Goal: Check status: Check status

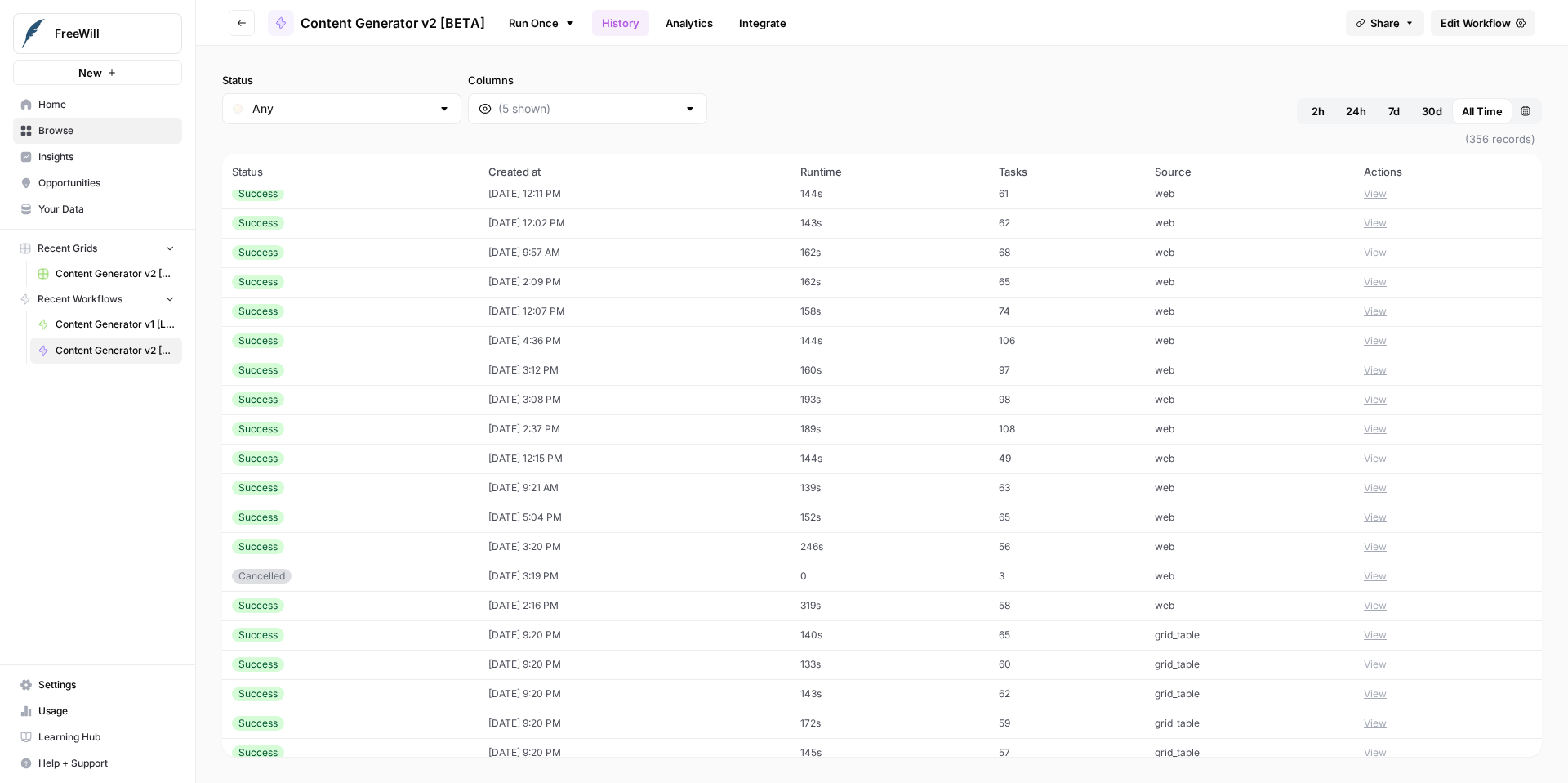
scroll to position [308, 0]
click at [1383, 429] on button "View" at bounding box center [1376, 425] width 23 height 15
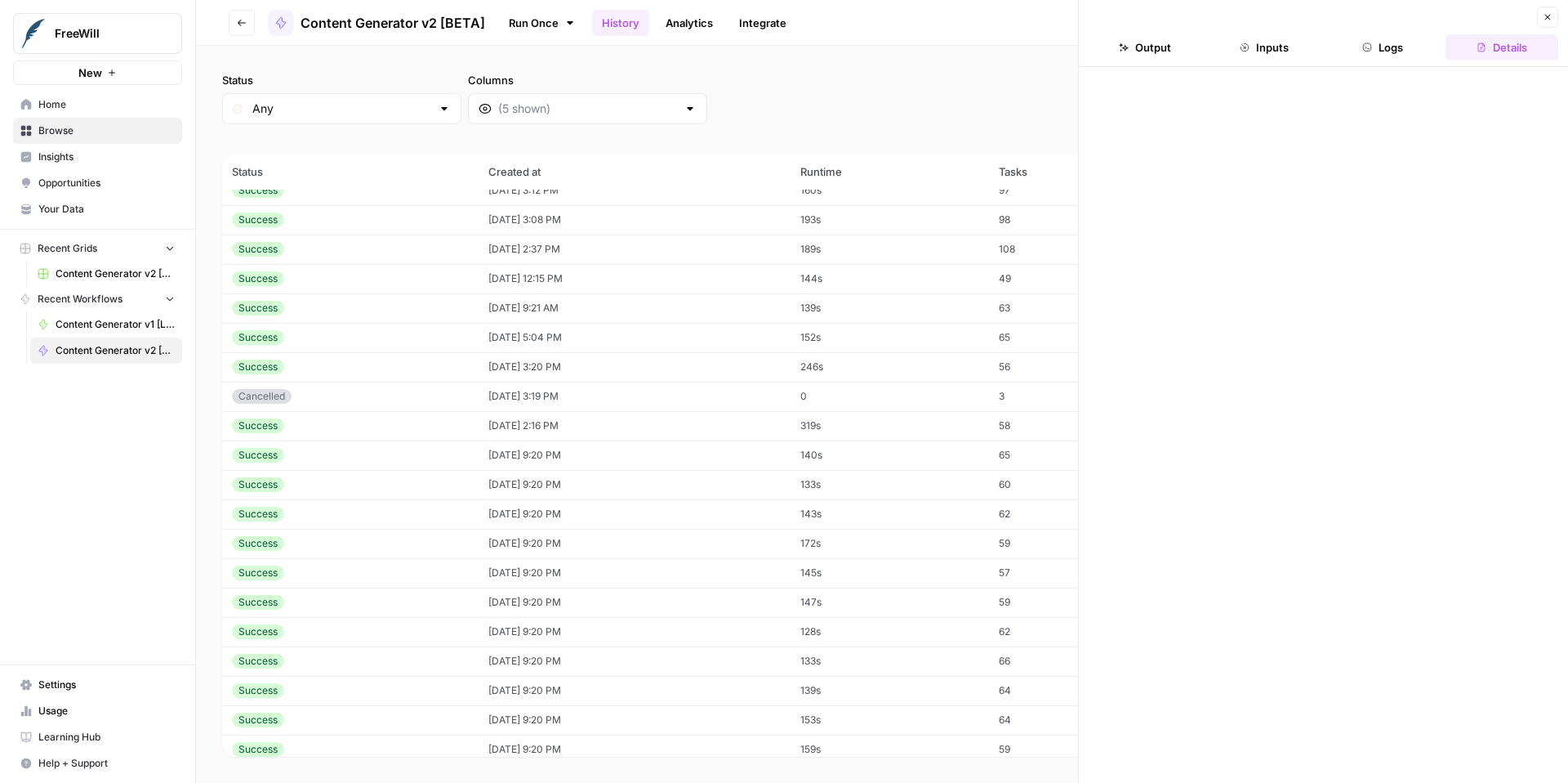
click at [1261, 48] on button "Inputs" at bounding box center [1265, 47] width 113 height 26
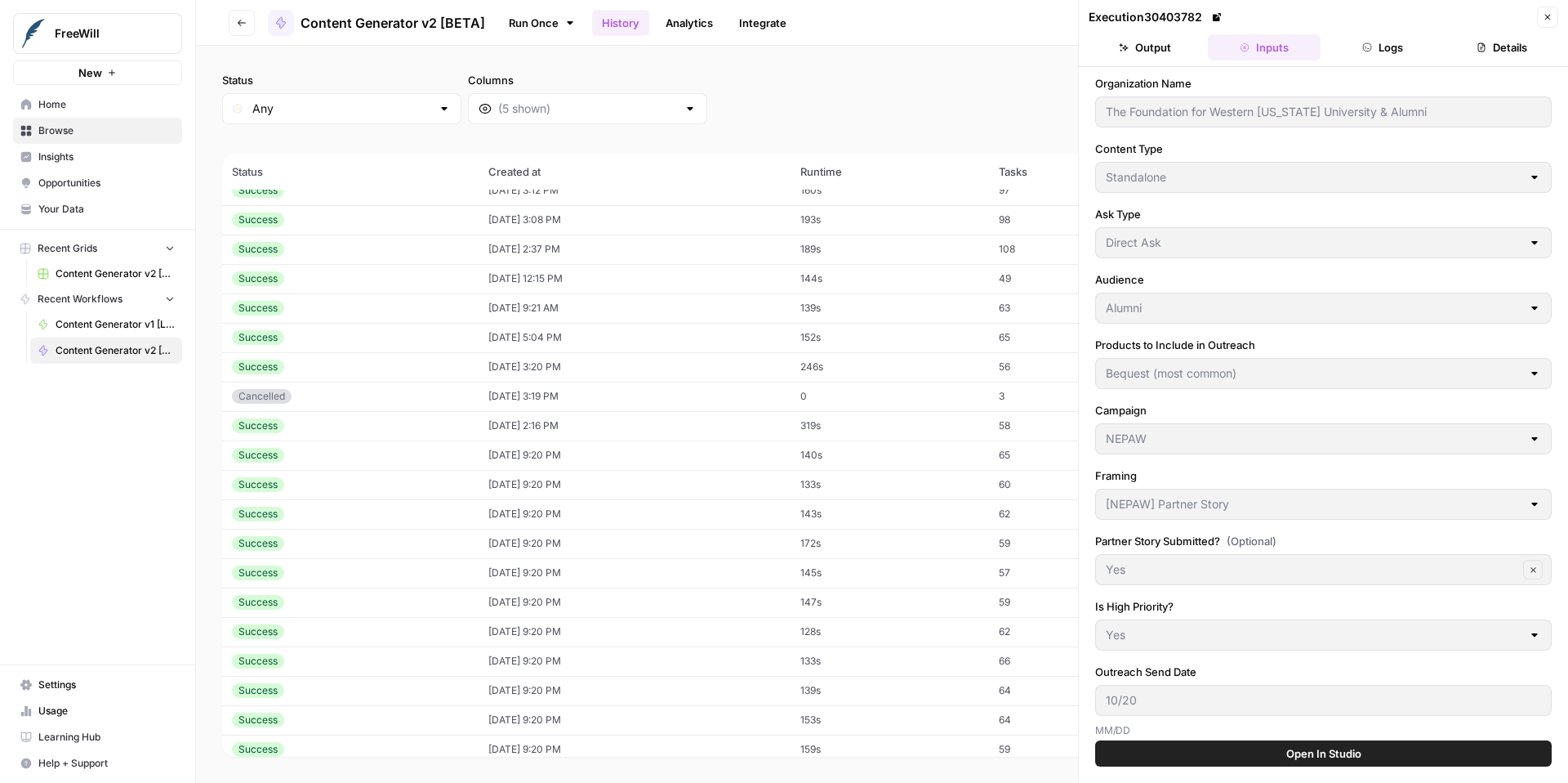
click at [1545, 18] on icon "button" at bounding box center [1548, 18] width 10 height 10
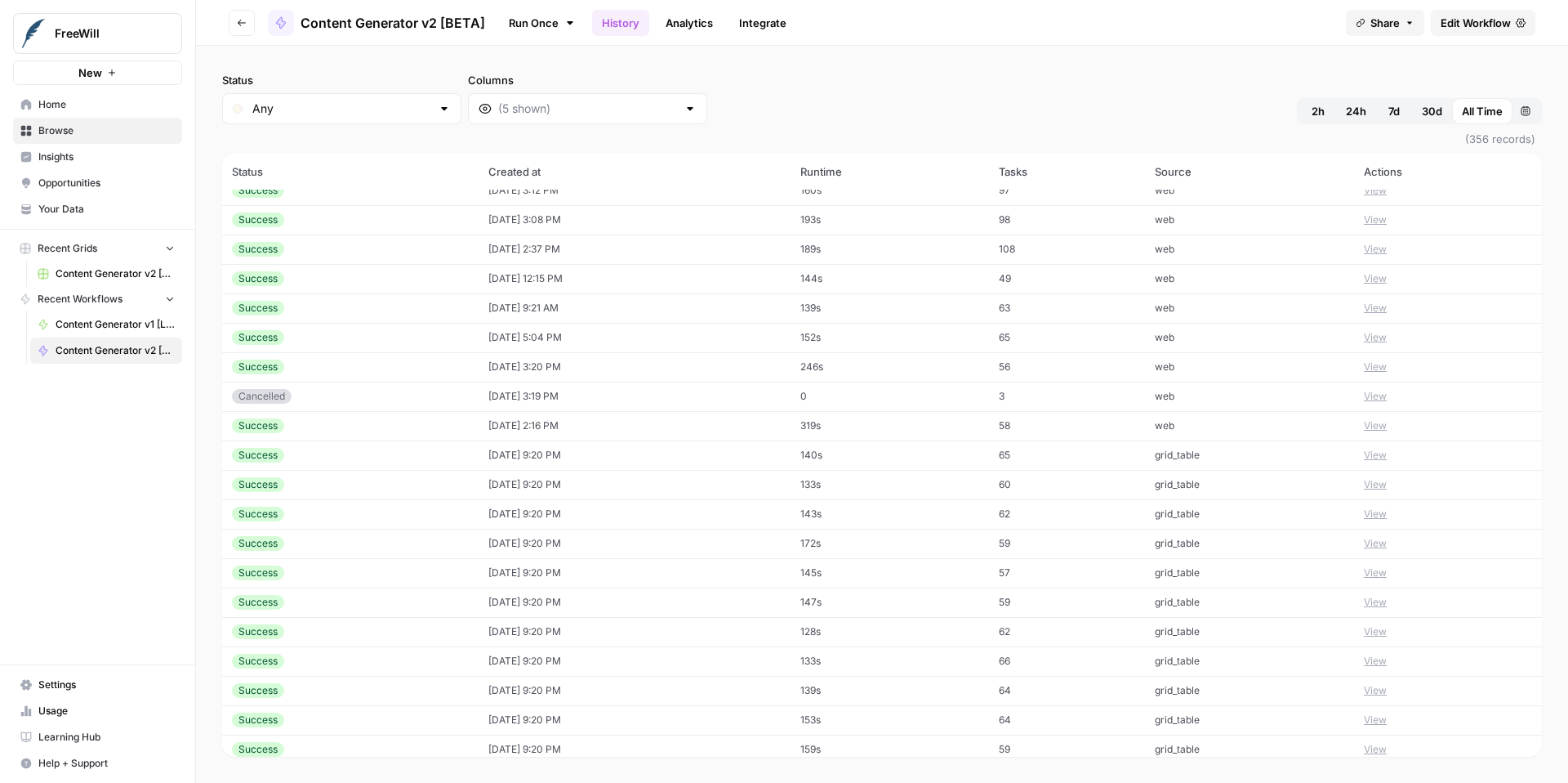
click at [1387, 392] on button "View" at bounding box center [1376, 396] width 23 height 15
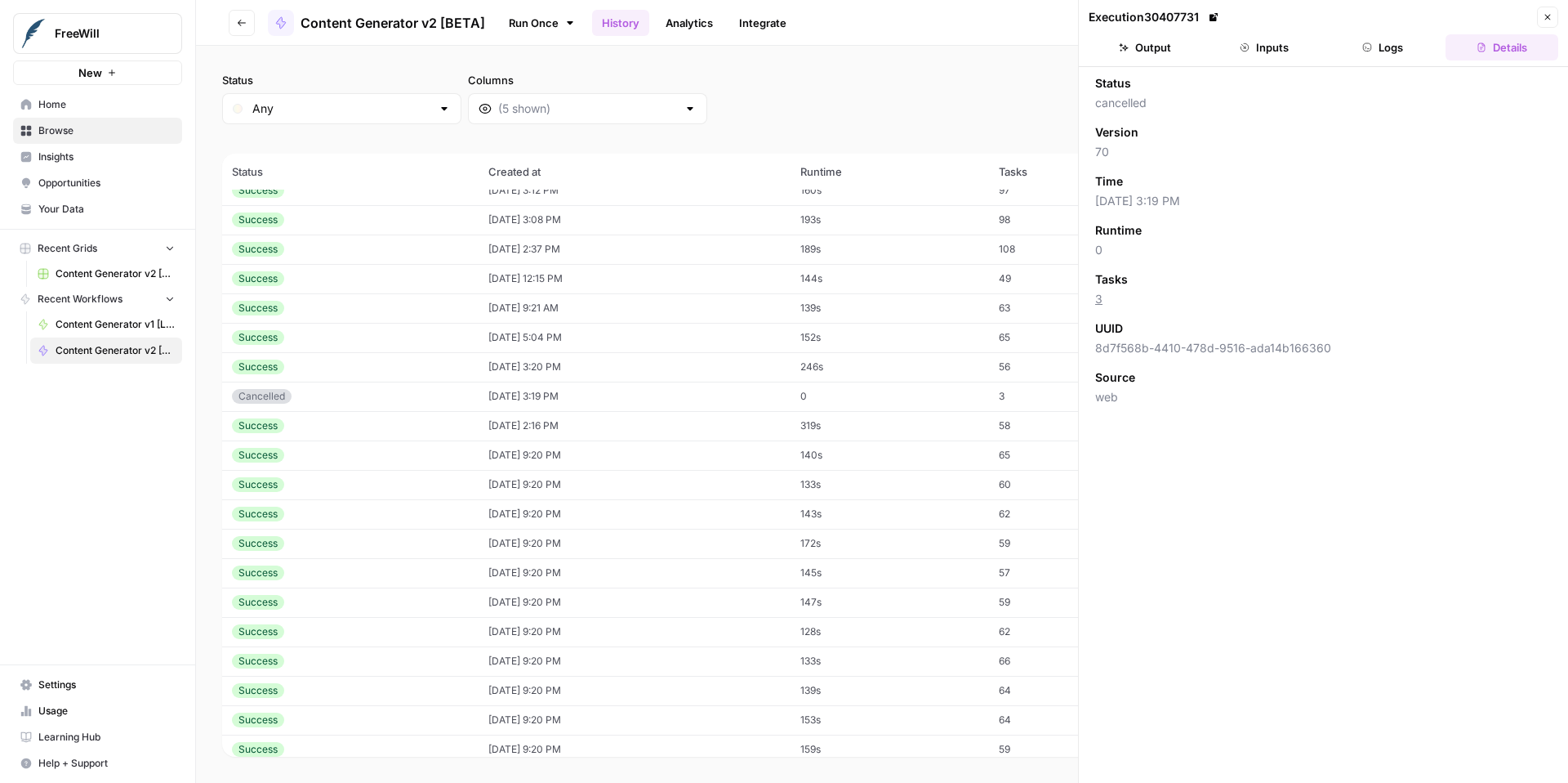
click at [1265, 59] on button "Inputs" at bounding box center [1265, 47] width 113 height 26
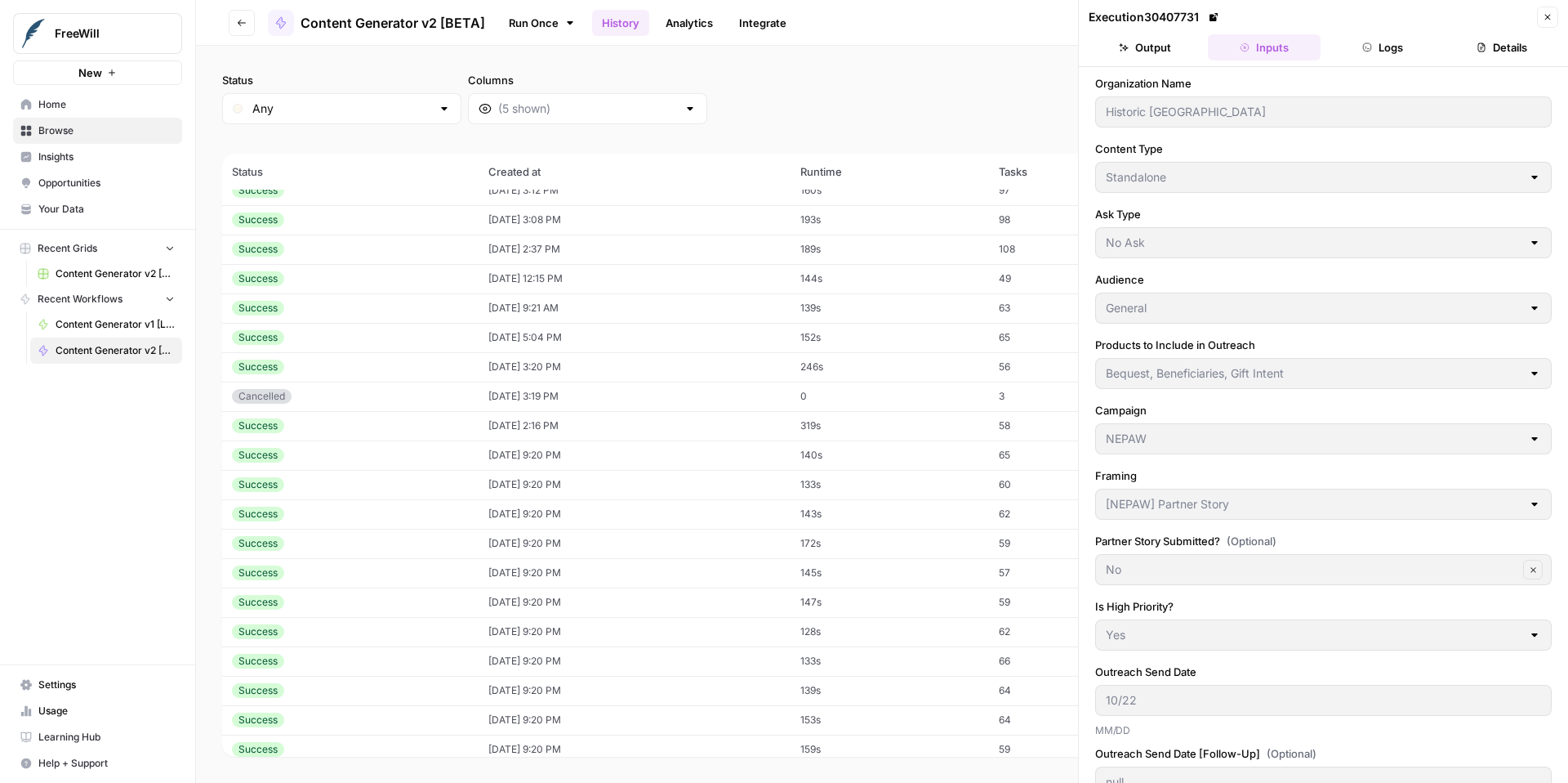
click at [1549, 21] on icon "button" at bounding box center [1548, 18] width 10 height 10
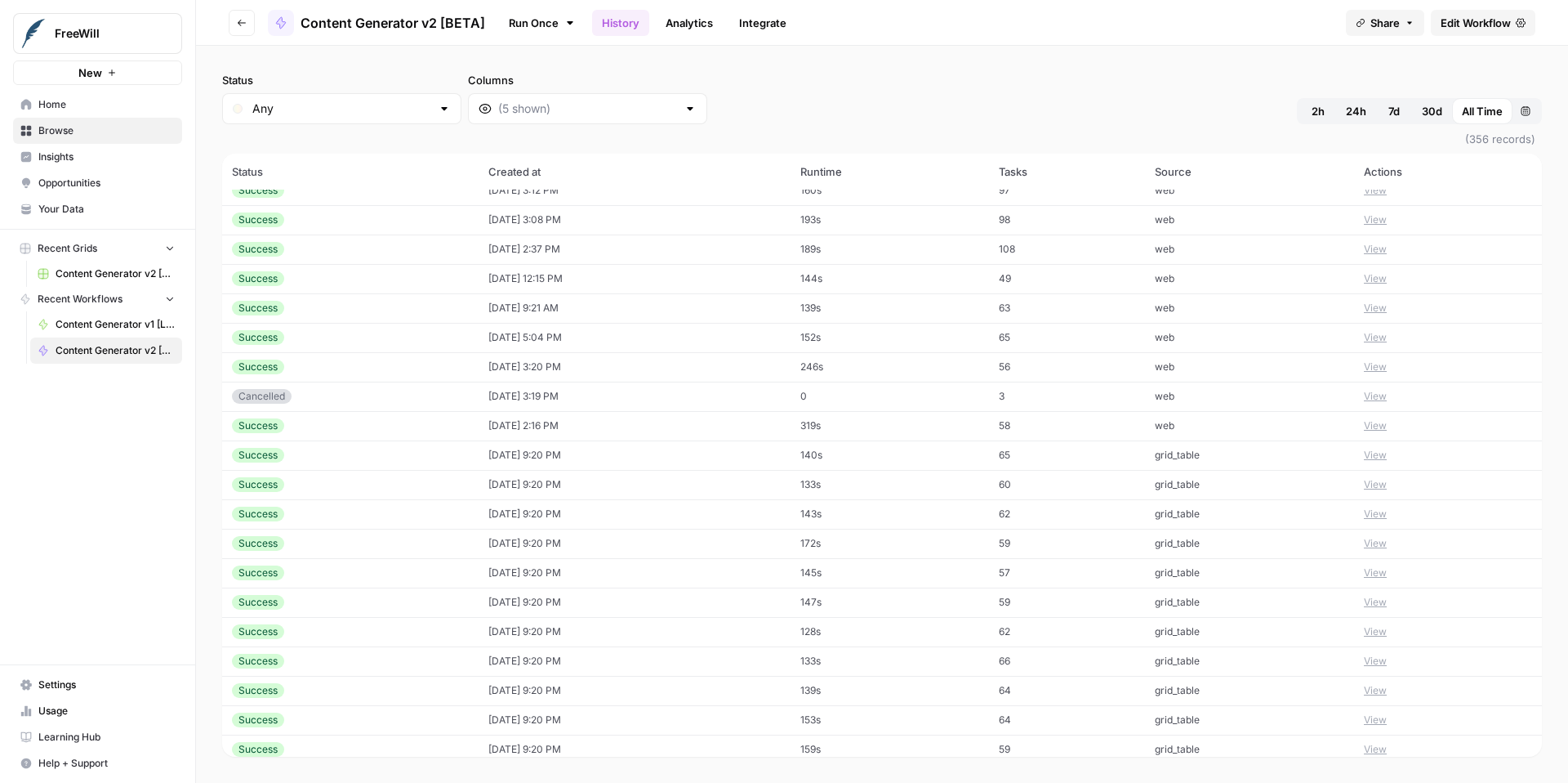
click at [1380, 368] on button "View" at bounding box center [1376, 367] width 23 height 15
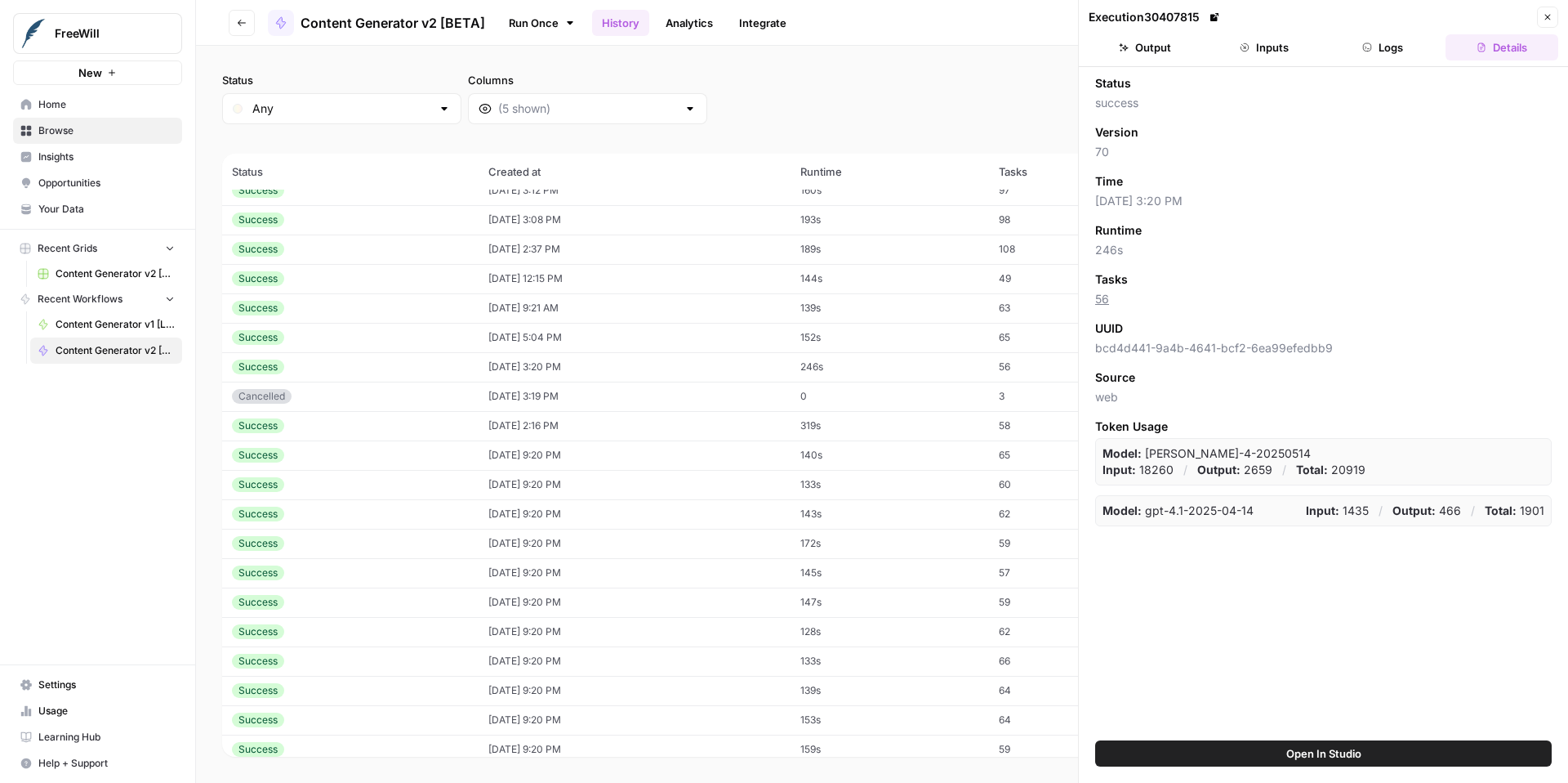
click at [1132, 47] on button "Output" at bounding box center [1145, 47] width 113 height 26
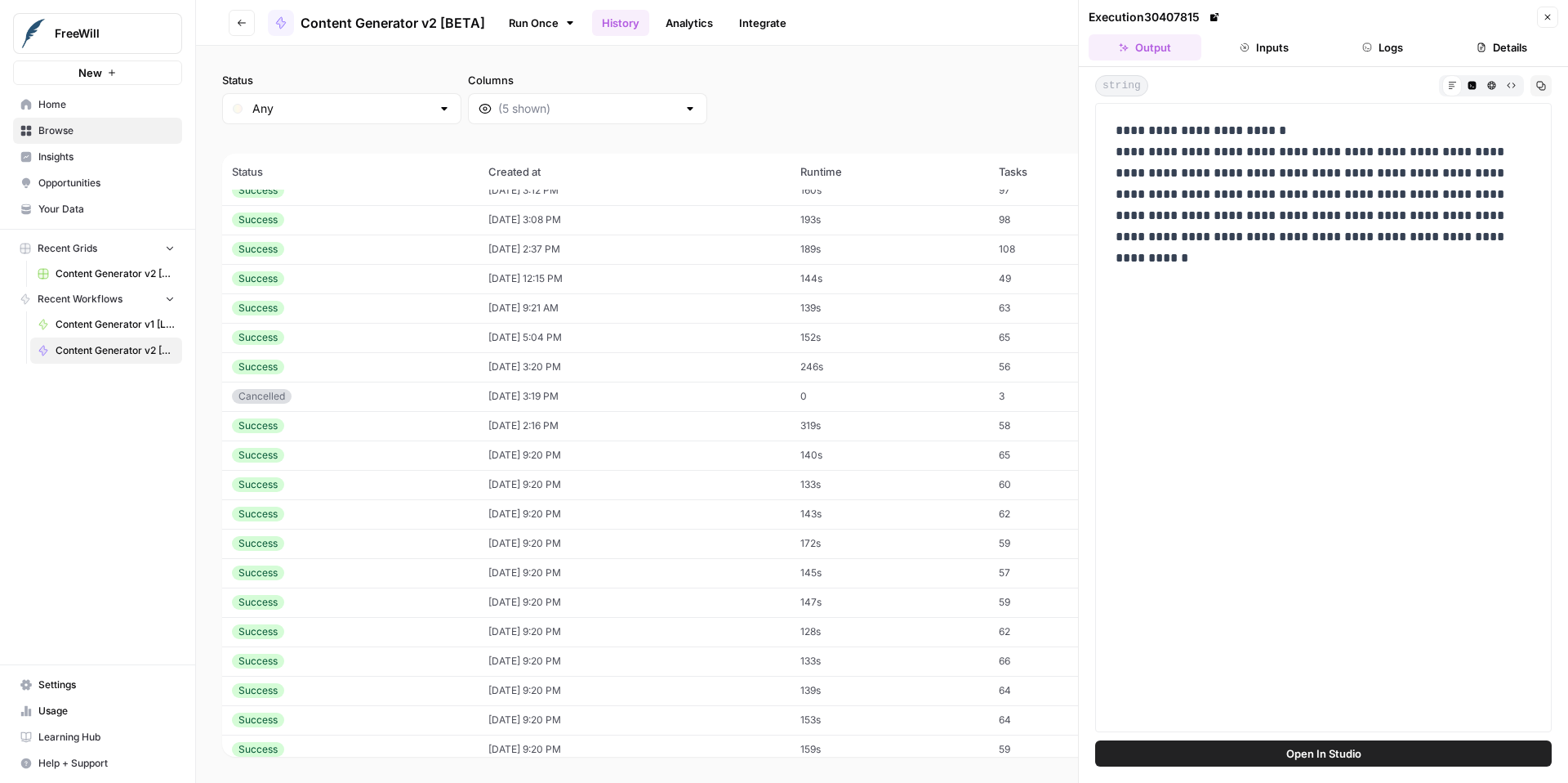
click at [1264, 45] on button "Inputs" at bounding box center [1265, 47] width 113 height 26
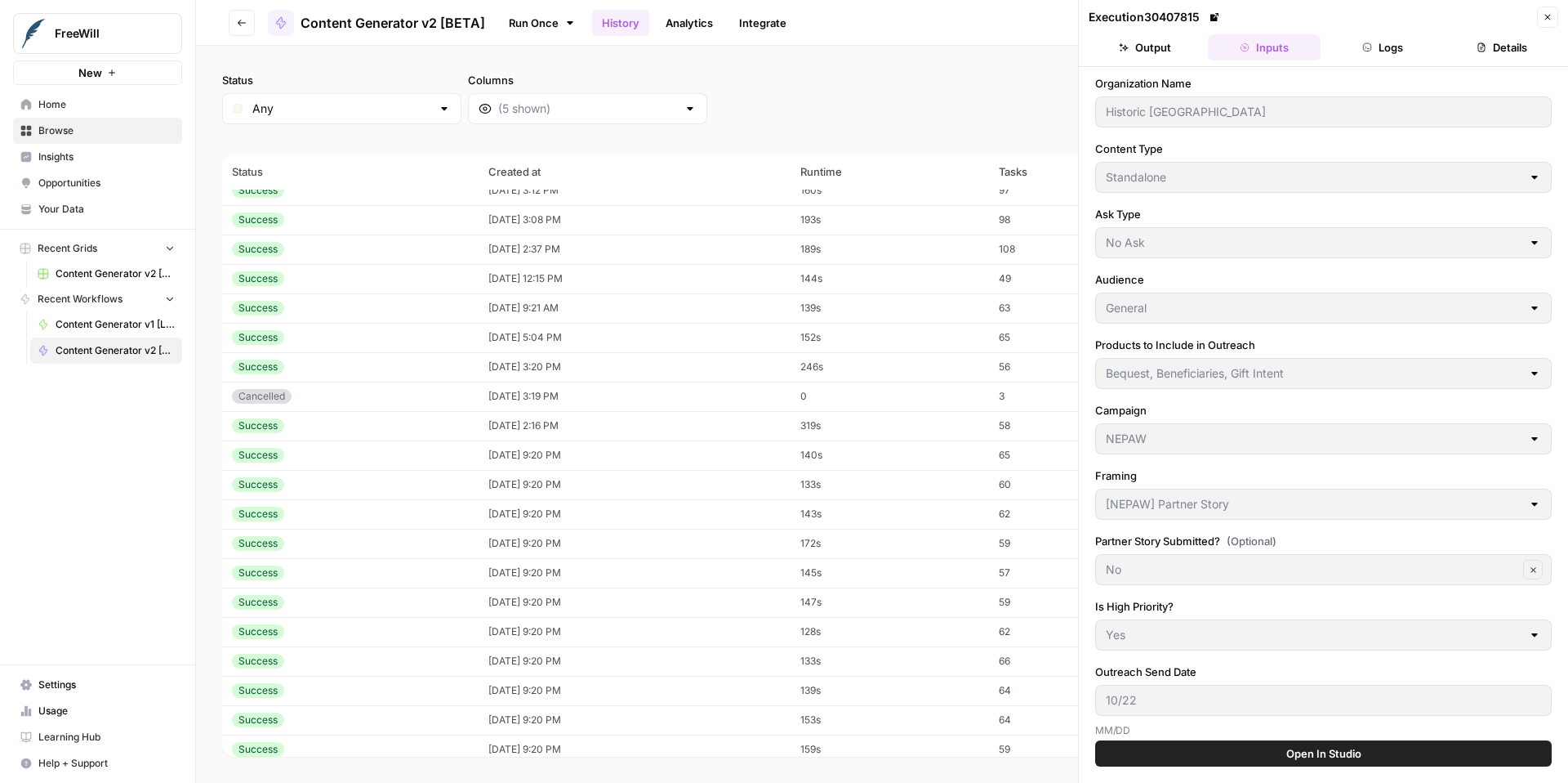
click at [1552, 16] on button "Close" at bounding box center [1548, 18] width 21 height 21
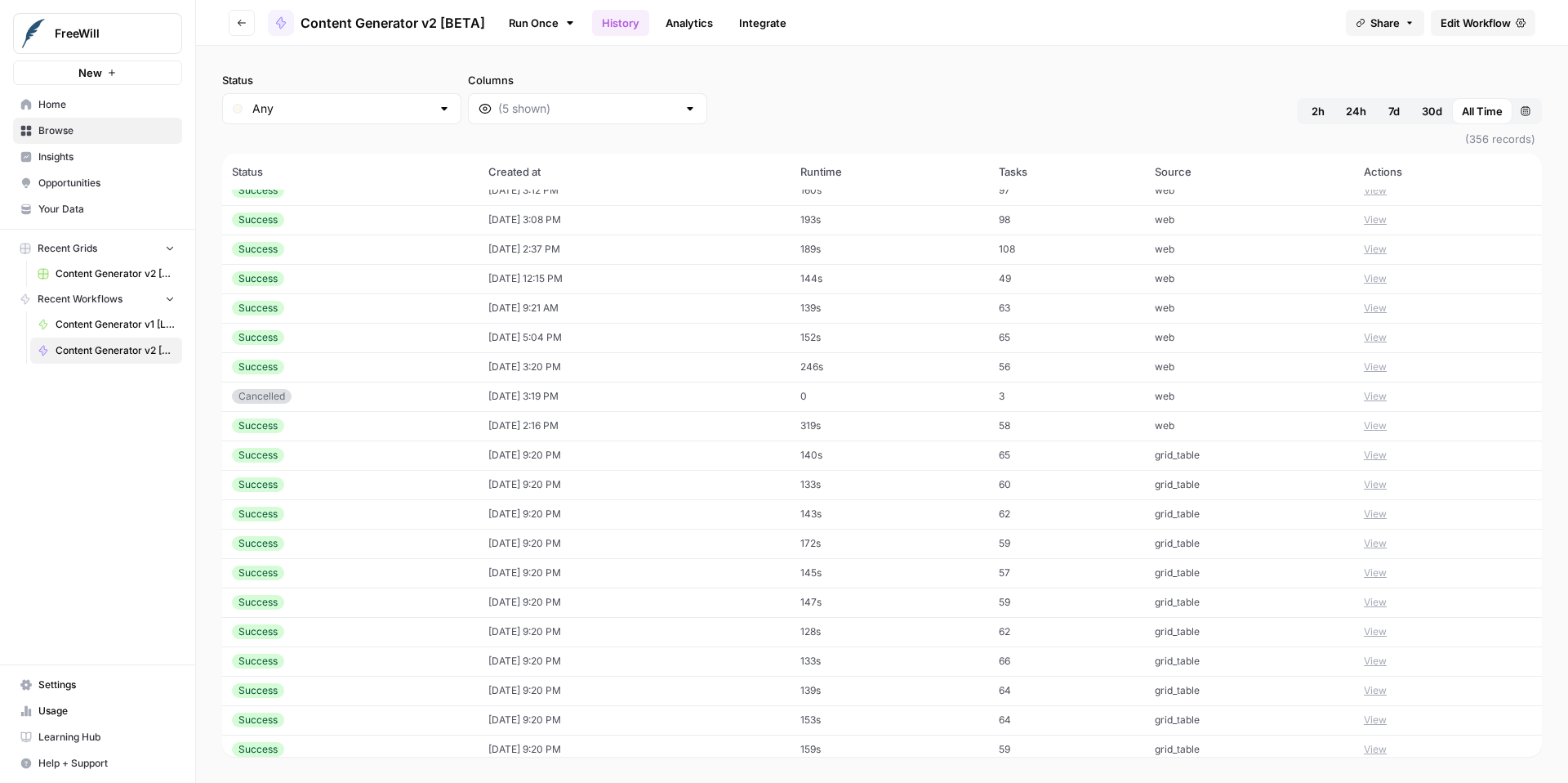
click at [1382, 335] on button "View" at bounding box center [1376, 337] width 23 height 15
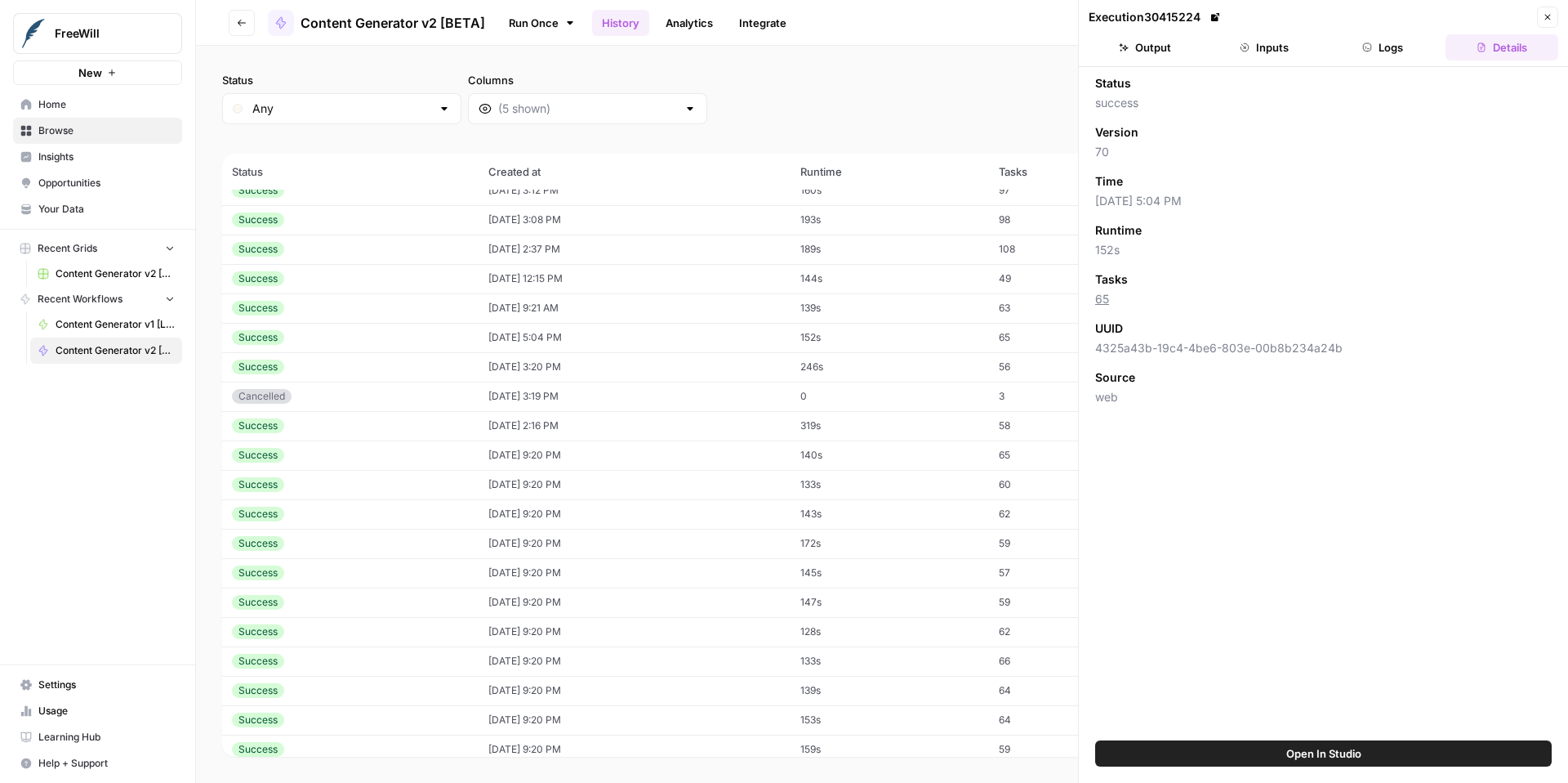
click at [1244, 44] on icon "button" at bounding box center [1245, 48] width 10 height 10
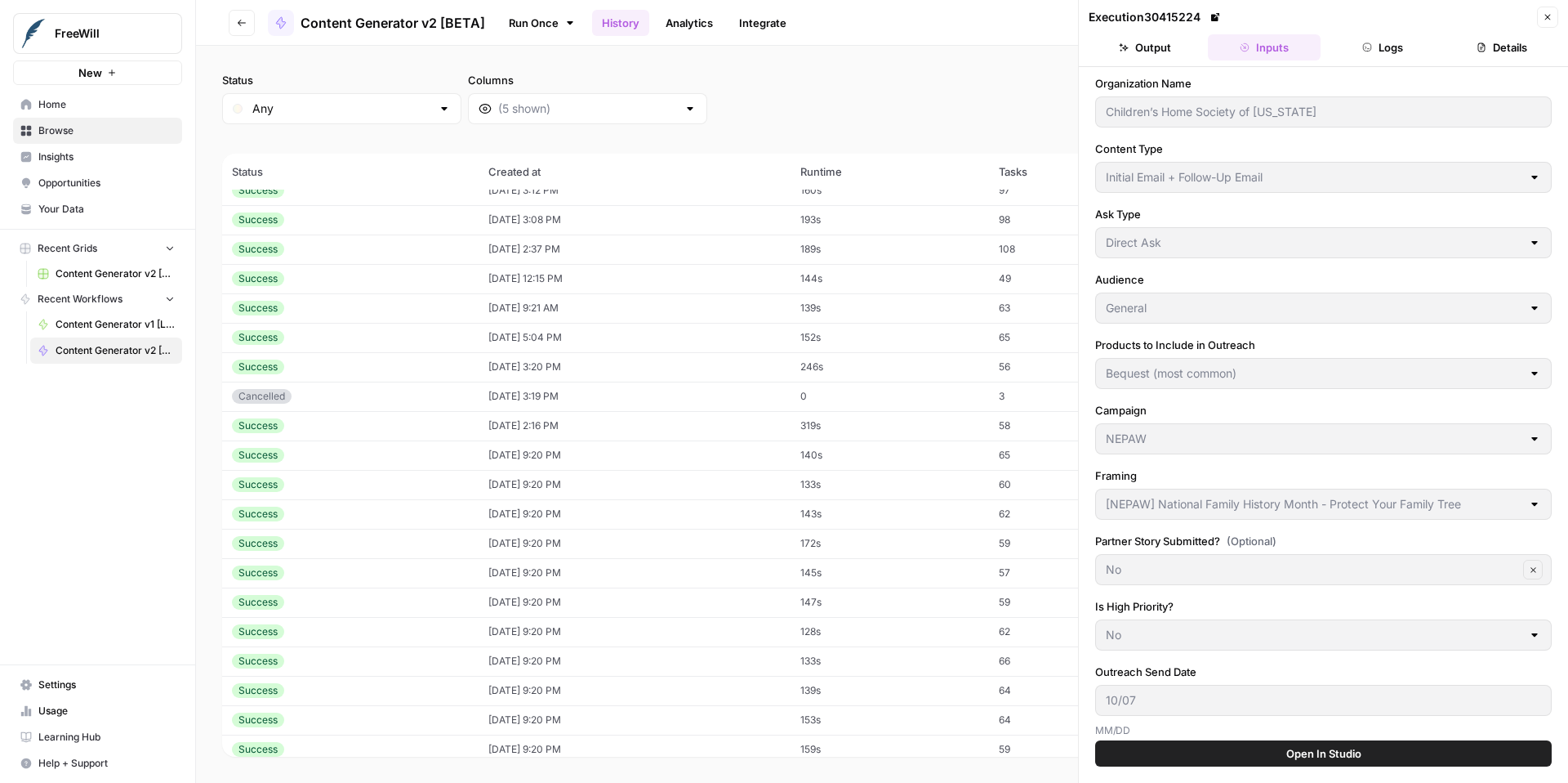
click at [1548, 16] on icon "button" at bounding box center [1548, 18] width 10 height 10
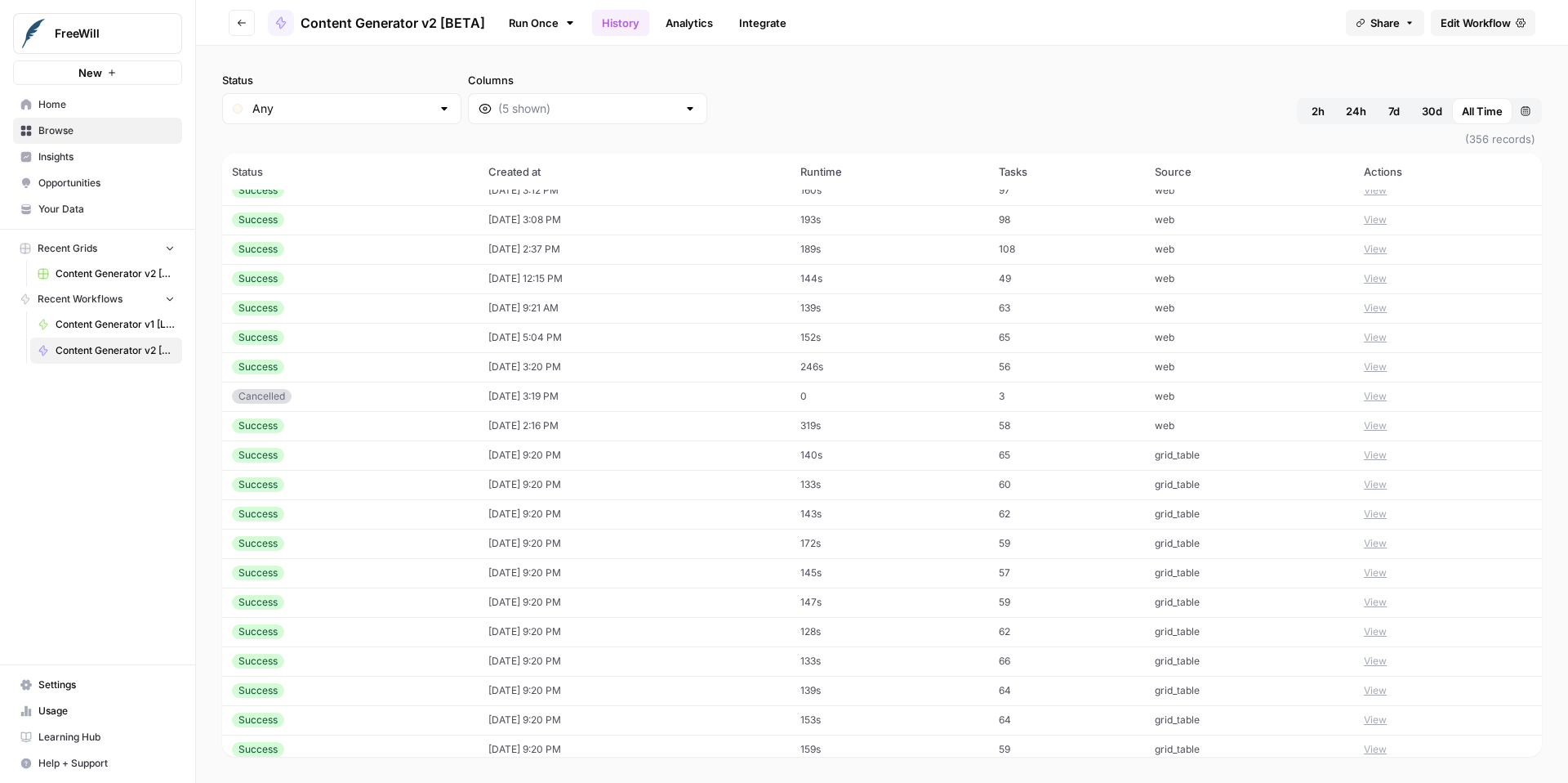
click at [1387, 280] on button "View" at bounding box center [1376, 278] width 23 height 15
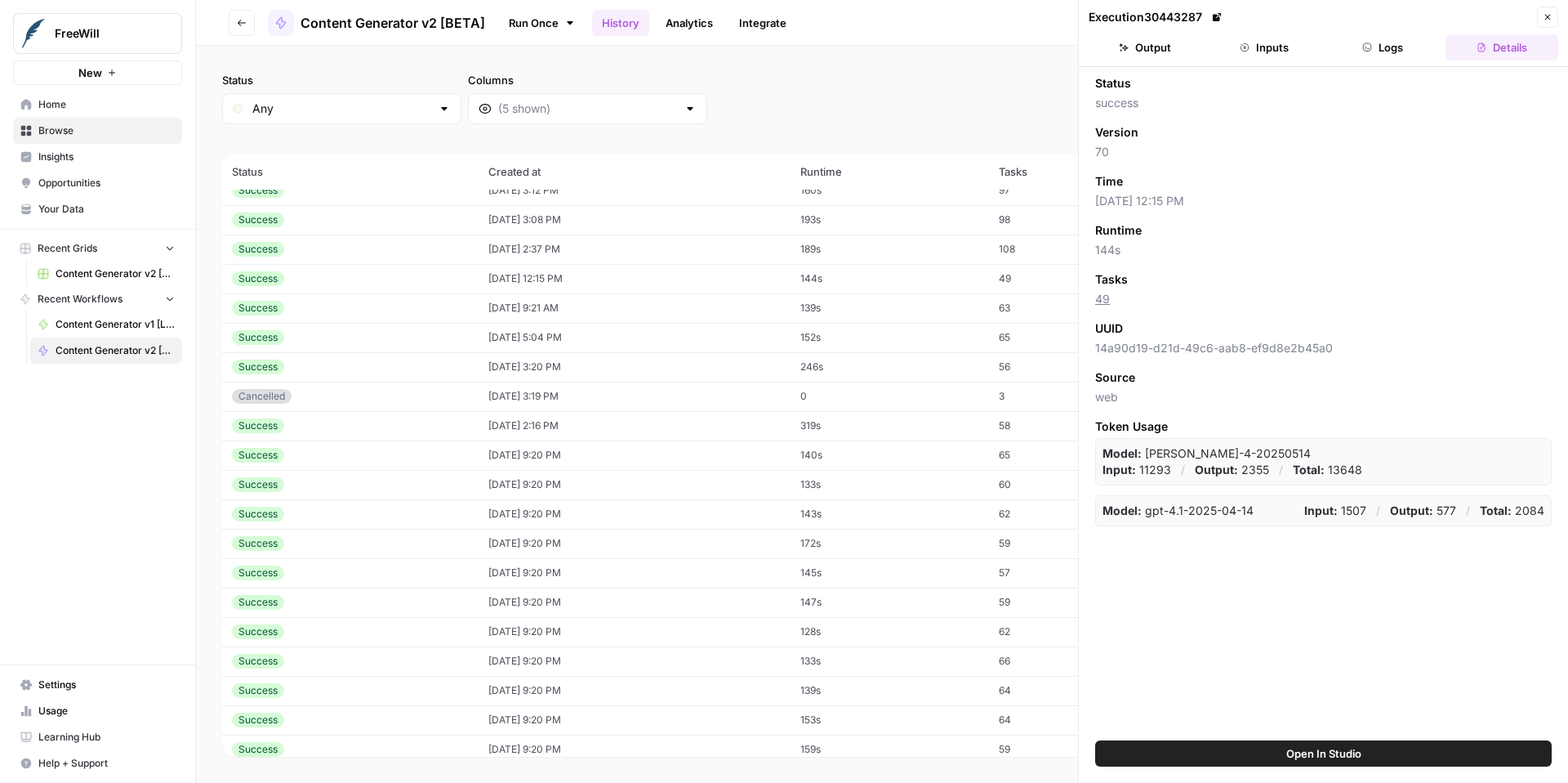
click at [1276, 60] on header "Execution 30443287 Close Output Inputs Logs Details" at bounding box center [1323, 33] width 489 height 67
click at [1271, 44] on button "Inputs" at bounding box center [1265, 47] width 113 height 26
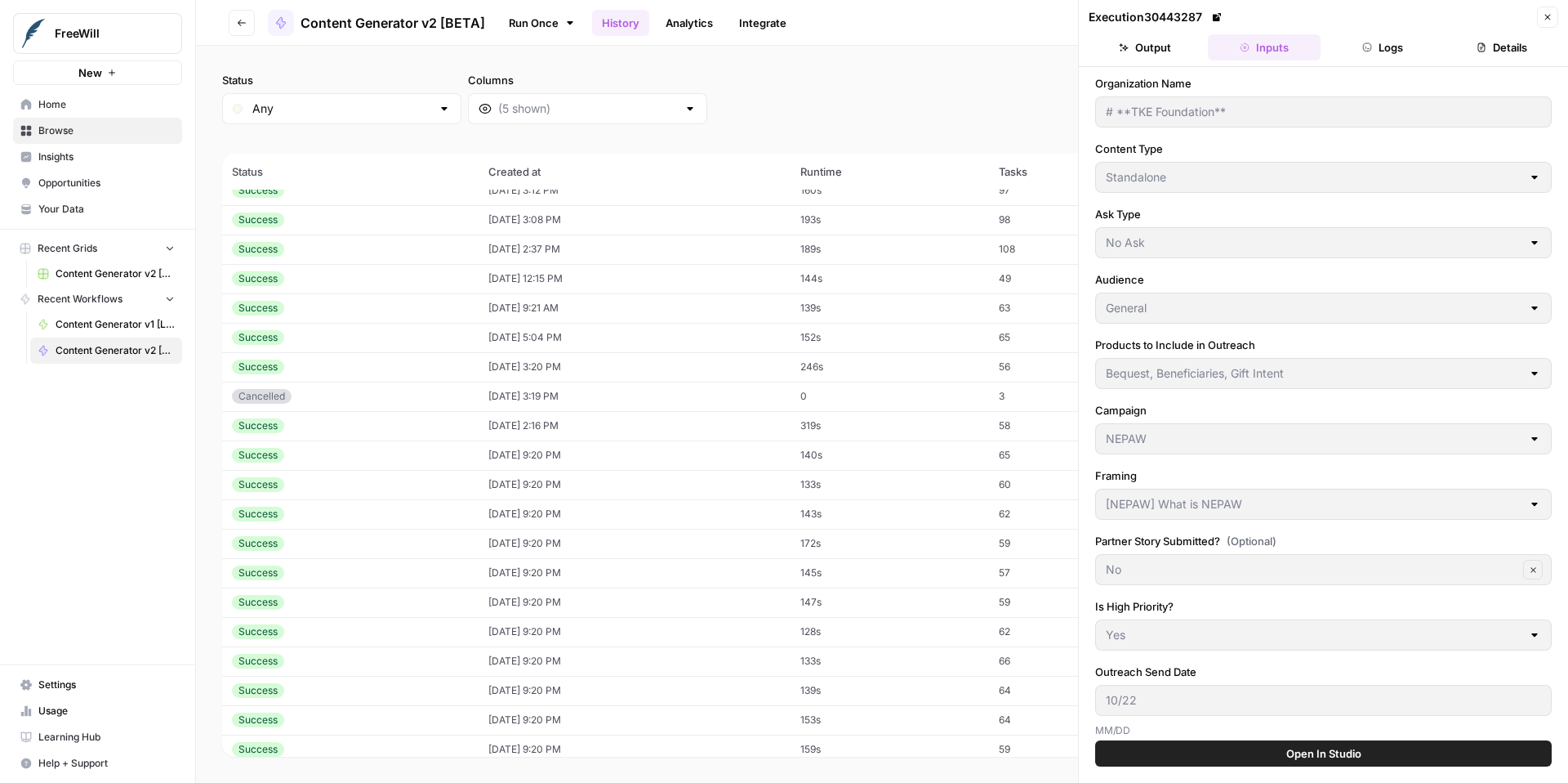
click at [1550, 19] on icon "button" at bounding box center [1549, 18] width 6 height 6
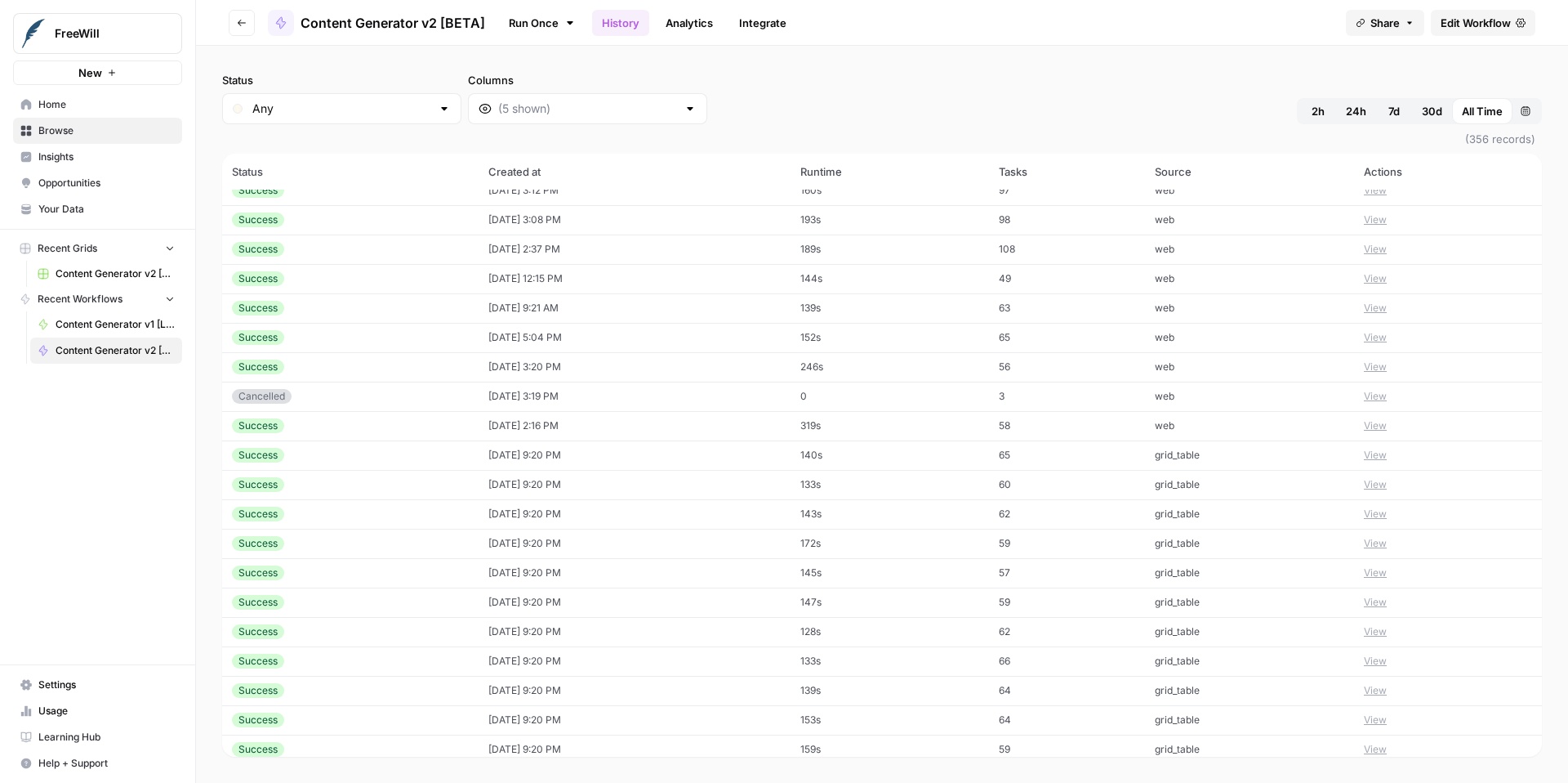
click at [1387, 276] on button "View" at bounding box center [1376, 278] width 23 height 15
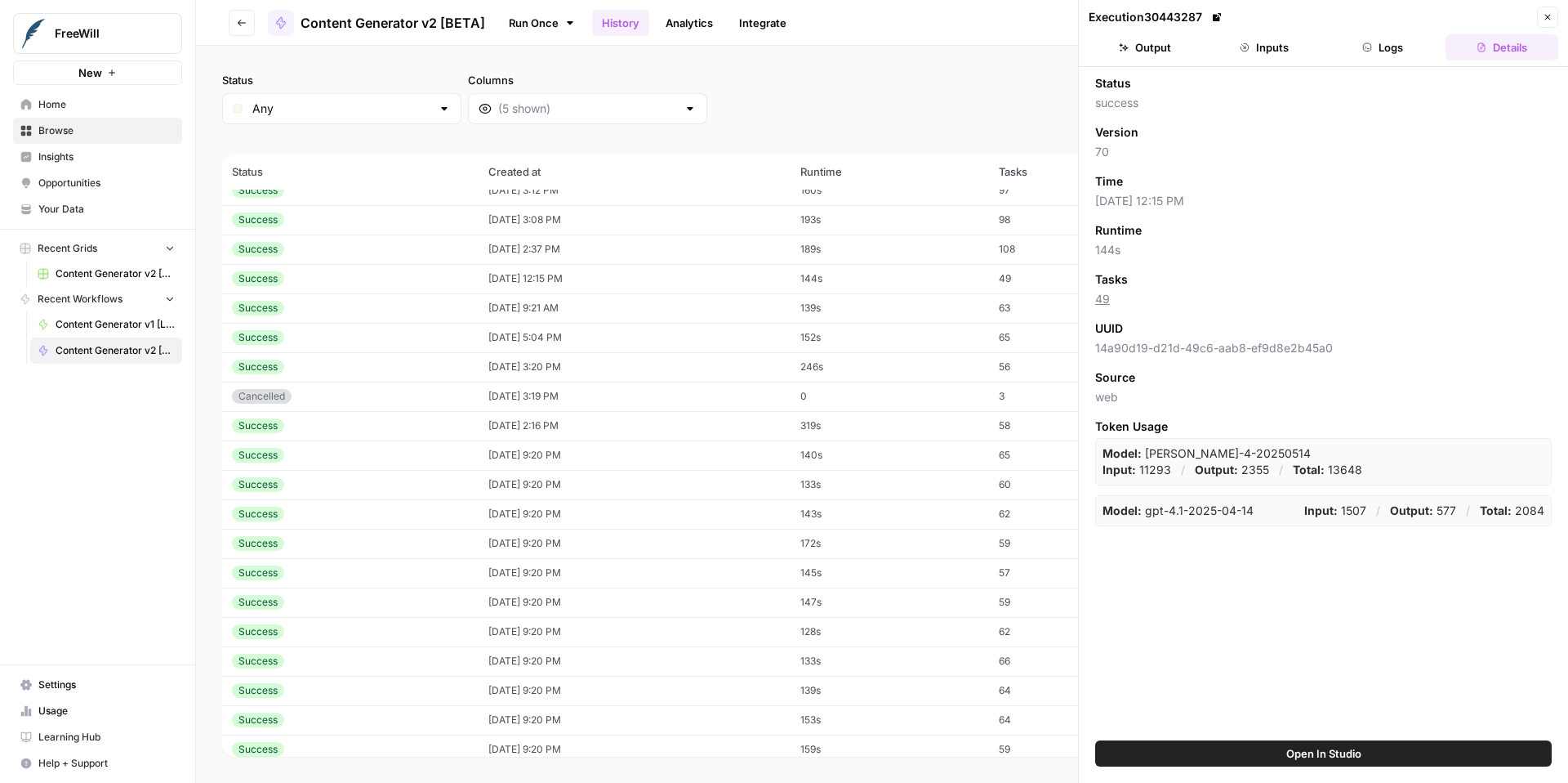
click at [1271, 57] on button "Inputs" at bounding box center [1265, 47] width 113 height 26
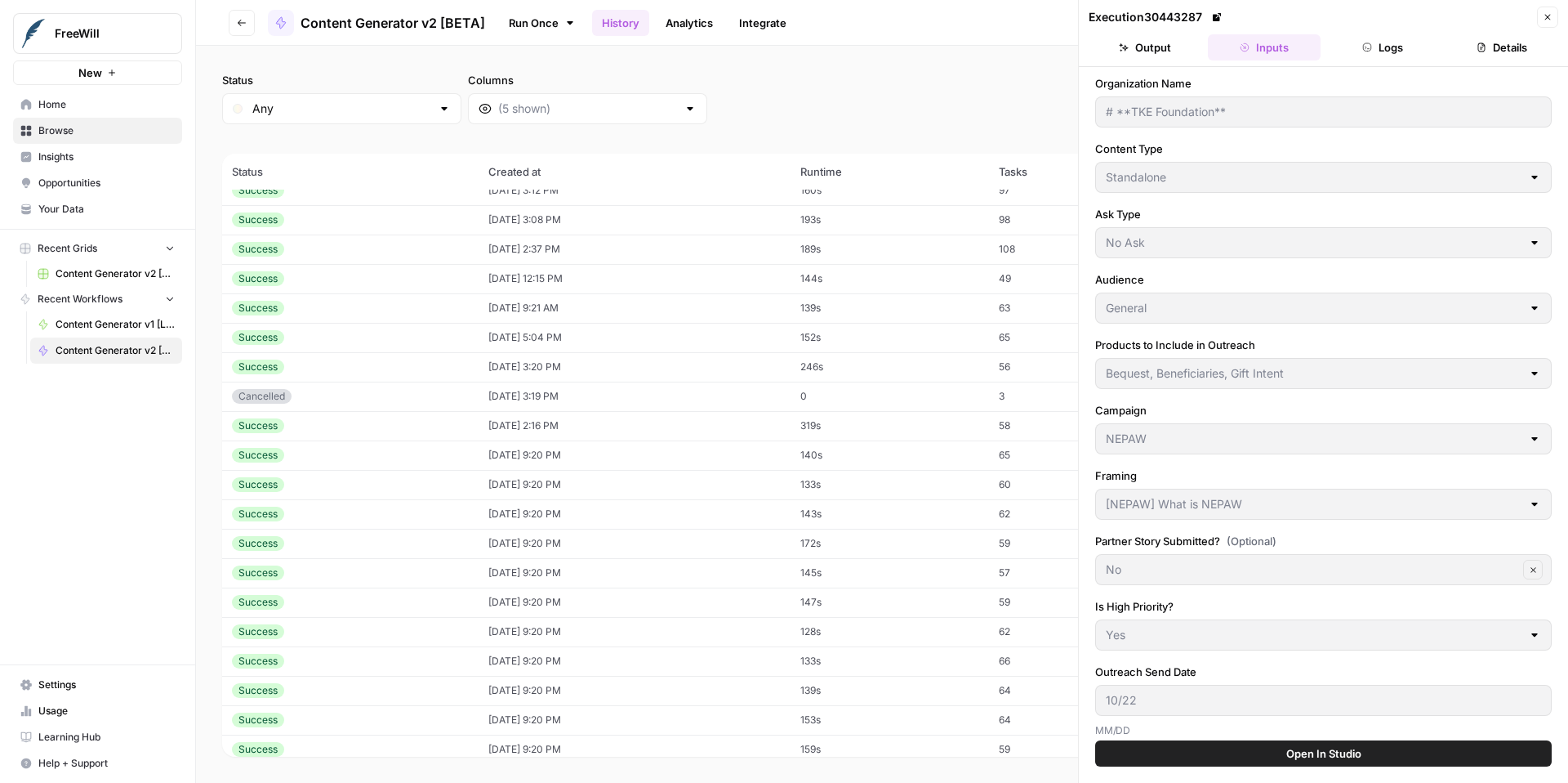
click at [1548, 20] on icon "button" at bounding box center [1548, 18] width 10 height 10
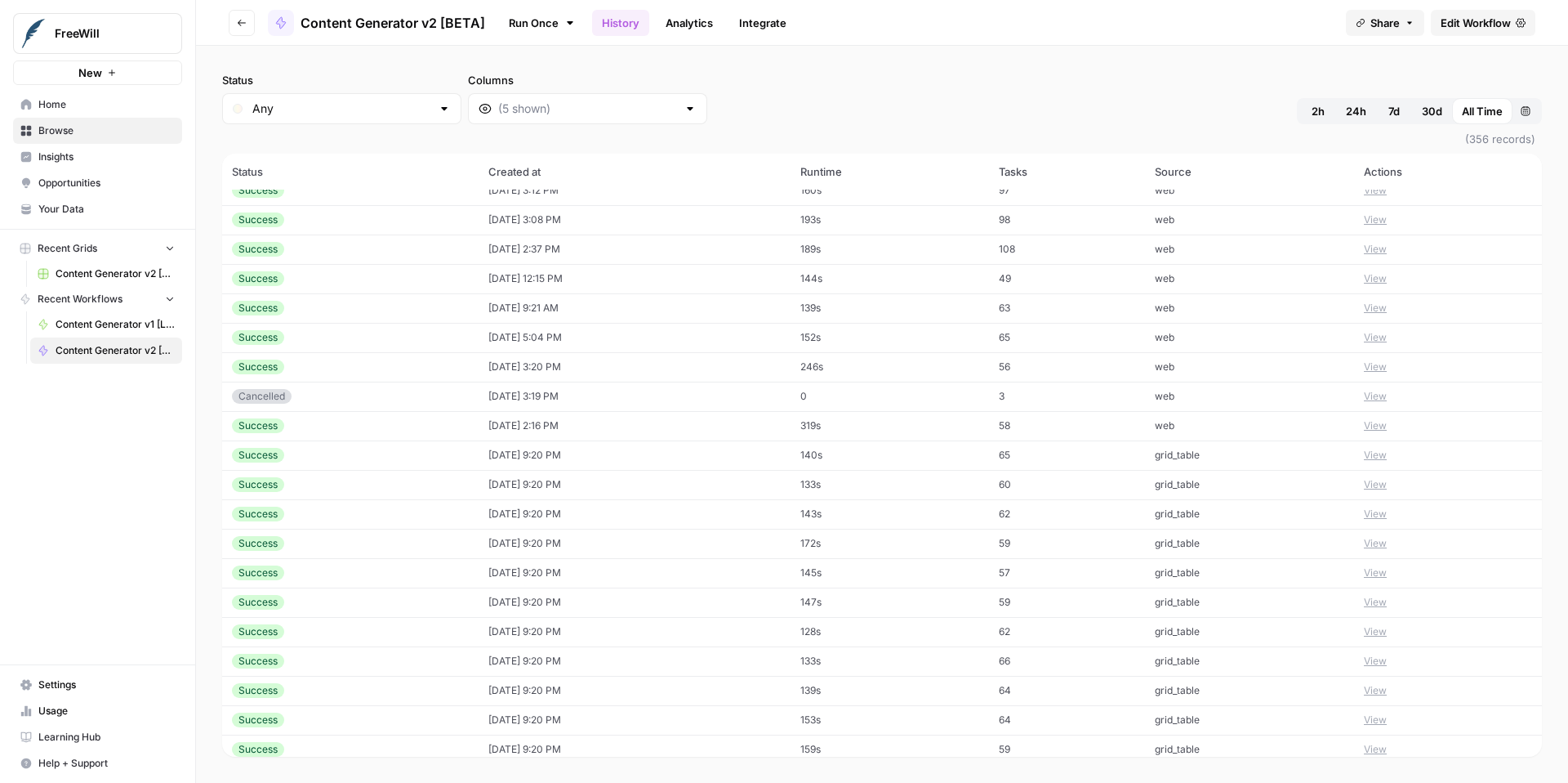
click at [1387, 248] on button "View" at bounding box center [1376, 249] width 23 height 15
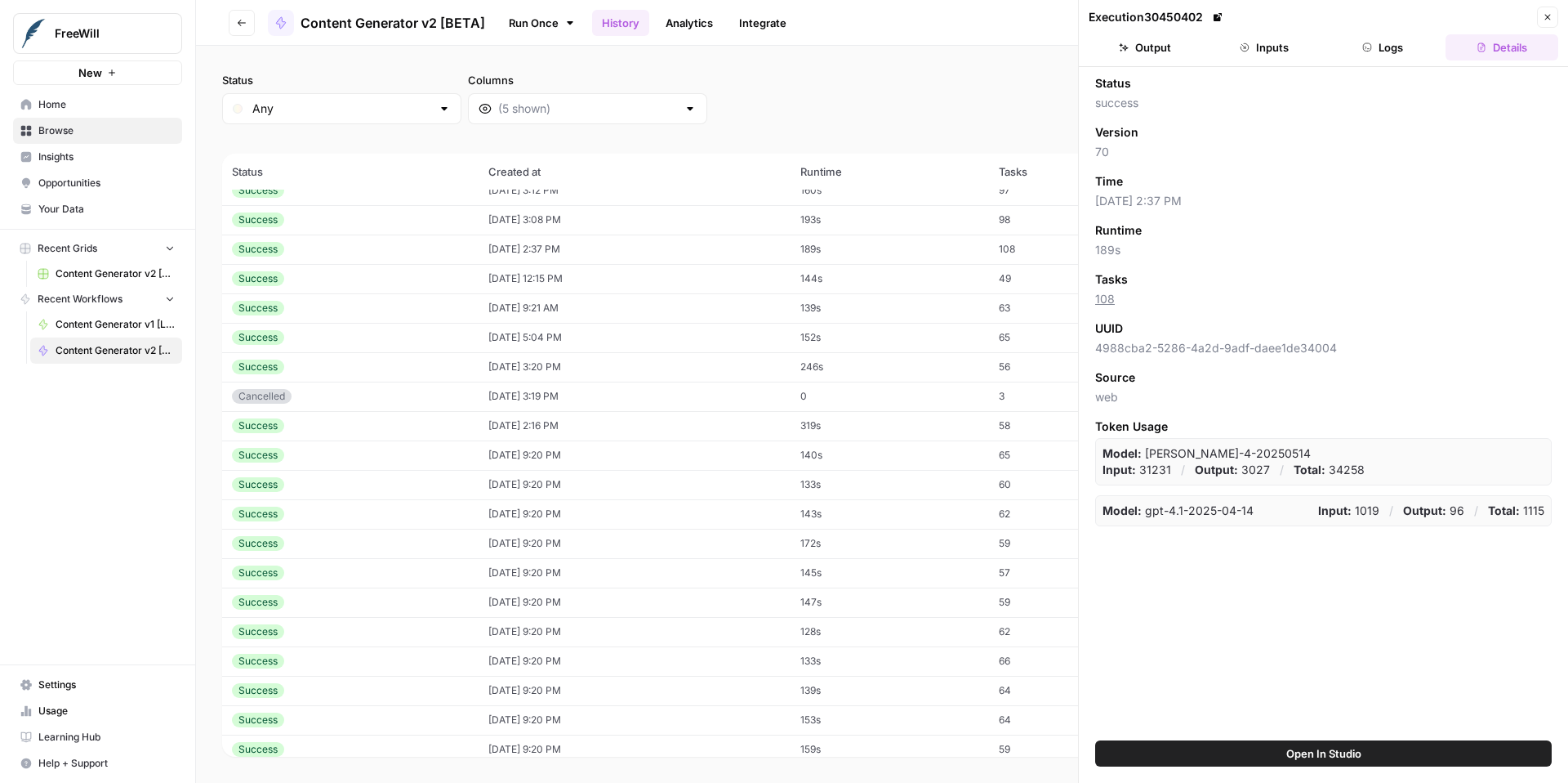
click at [1271, 49] on button "Inputs" at bounding box center [1265, 47] width 113 height 26
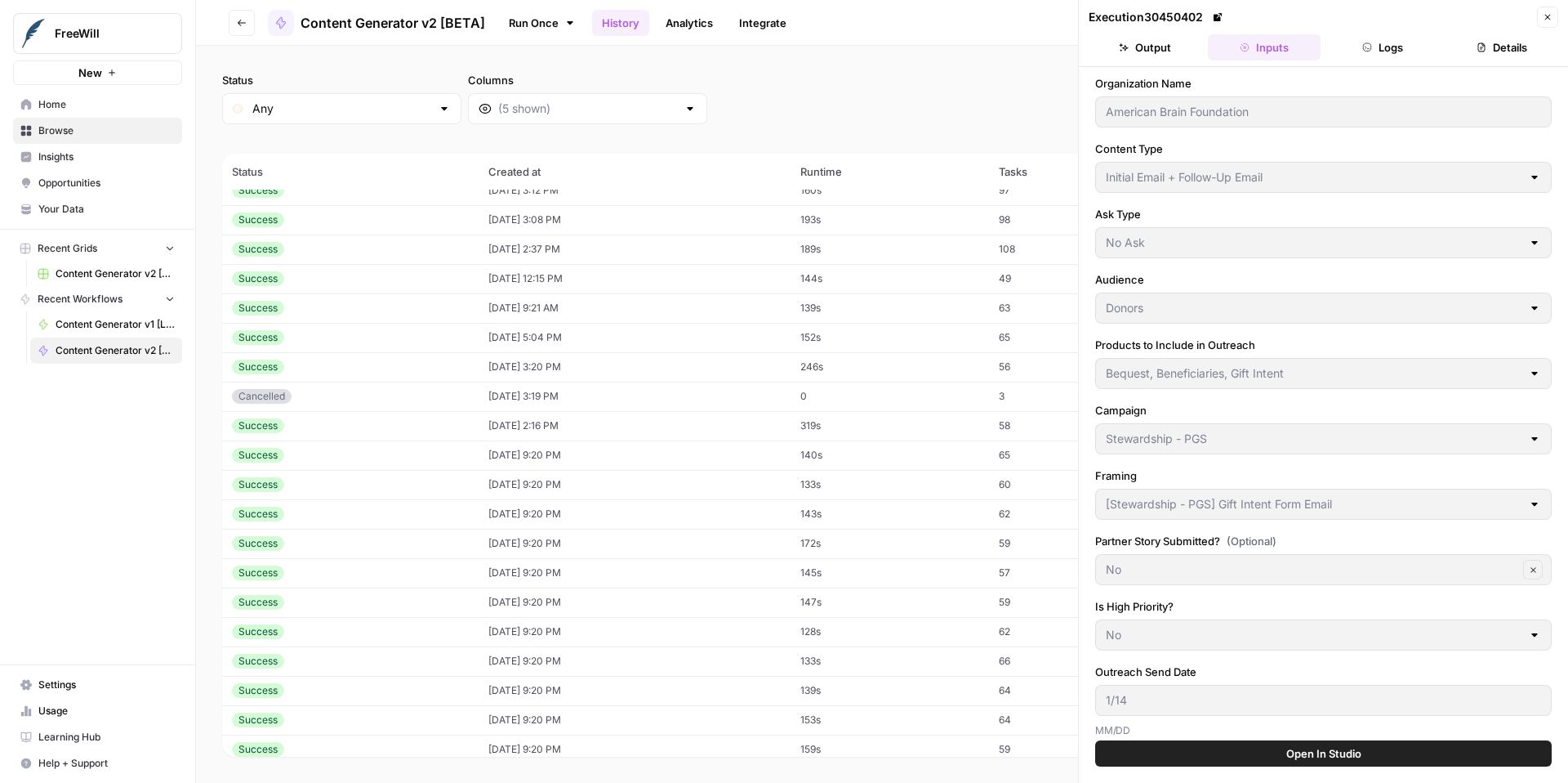
click at [1548, 13] on icon "button" at bounding box center [1548, 18] width 10 height 10
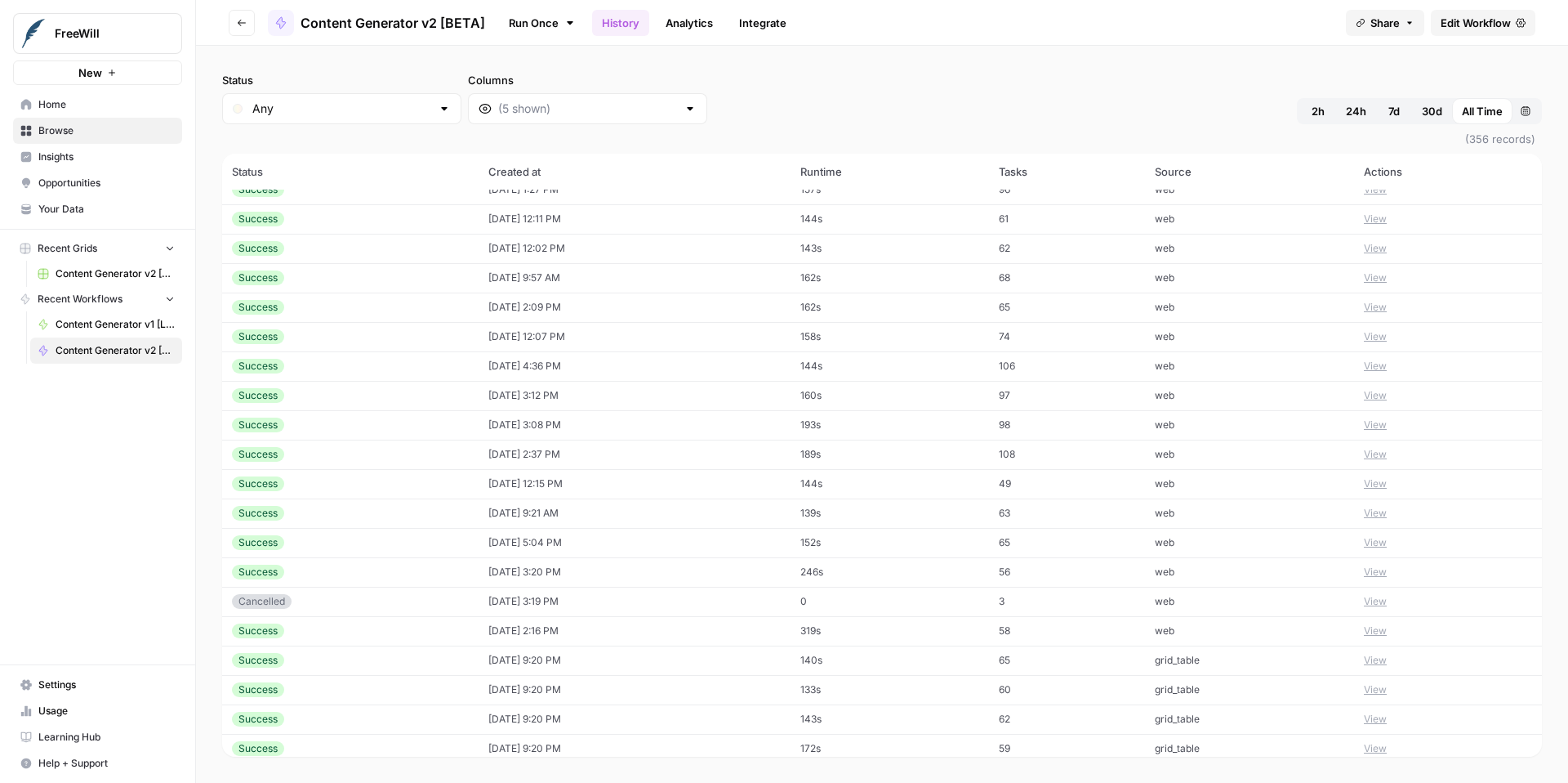
scroll to position [243, 0]
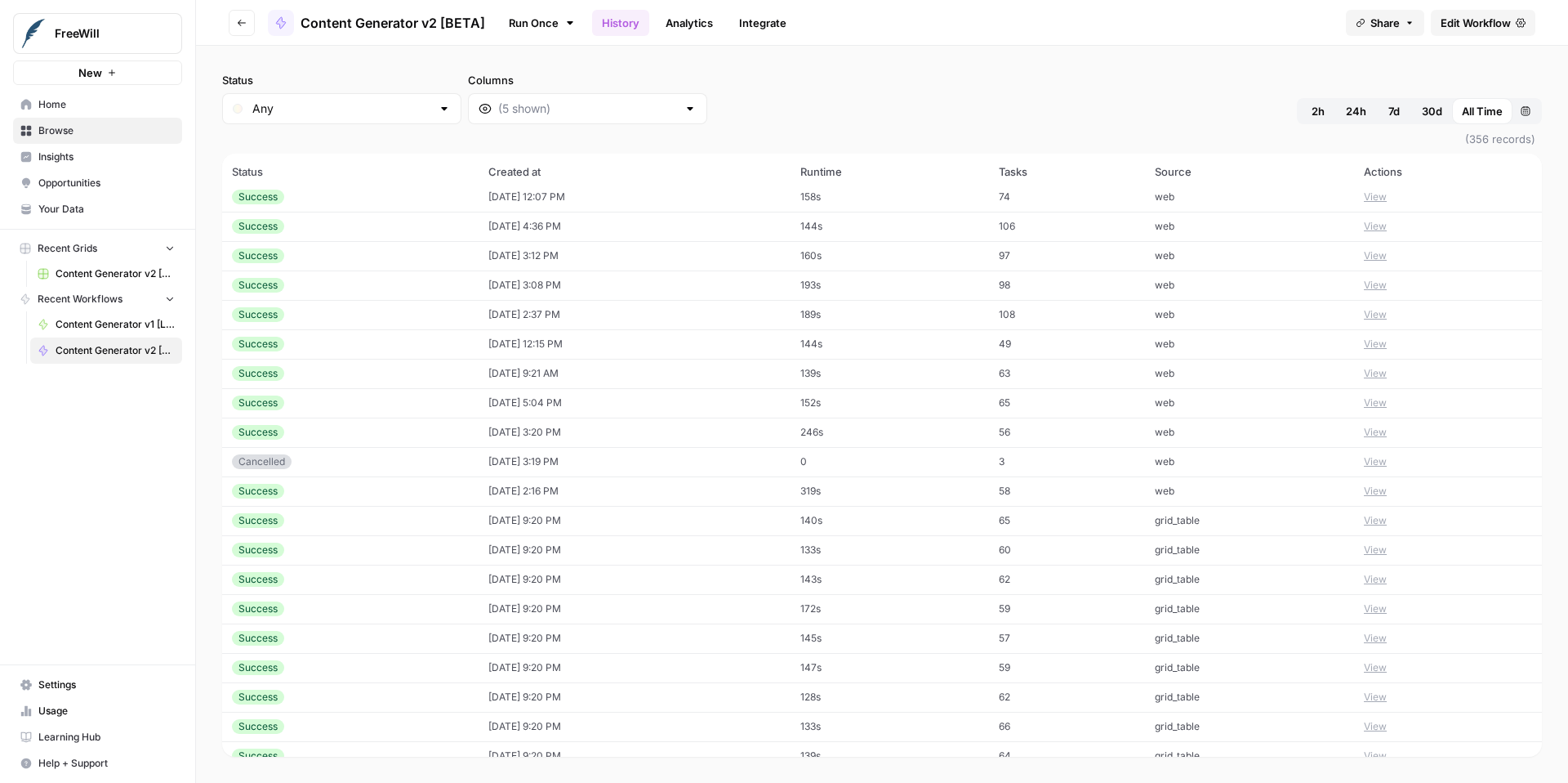
click at [1387, 285] on button "View" at bounding box center [1376, 285] width 23 height 15
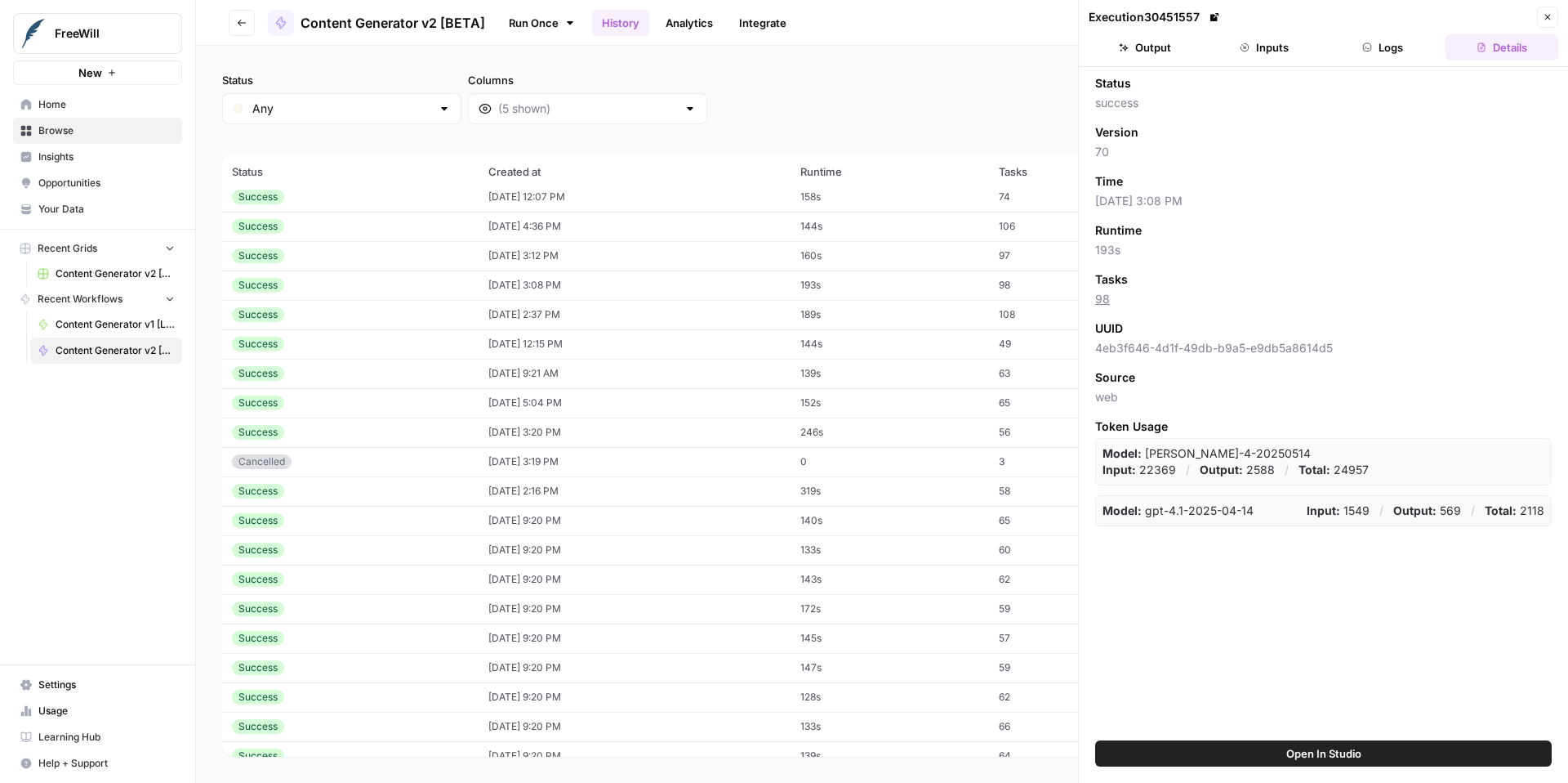
click at [1276, 56] on button "Inputs" at bounding box center [1265, 47] width 113 height 26
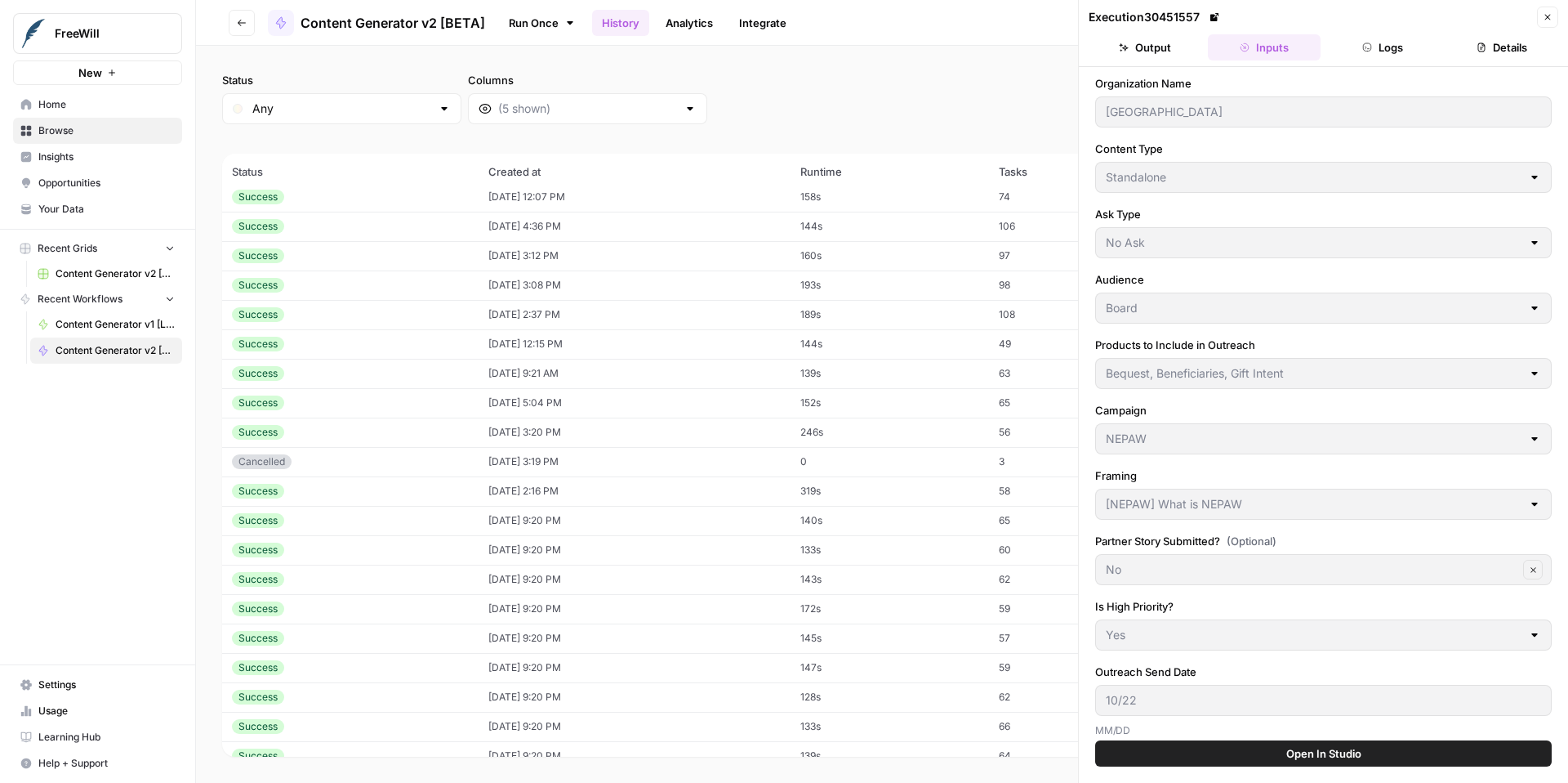
click at [1547, 17] on icon "button" at bounding box center [1549, 18] width 6 height 6
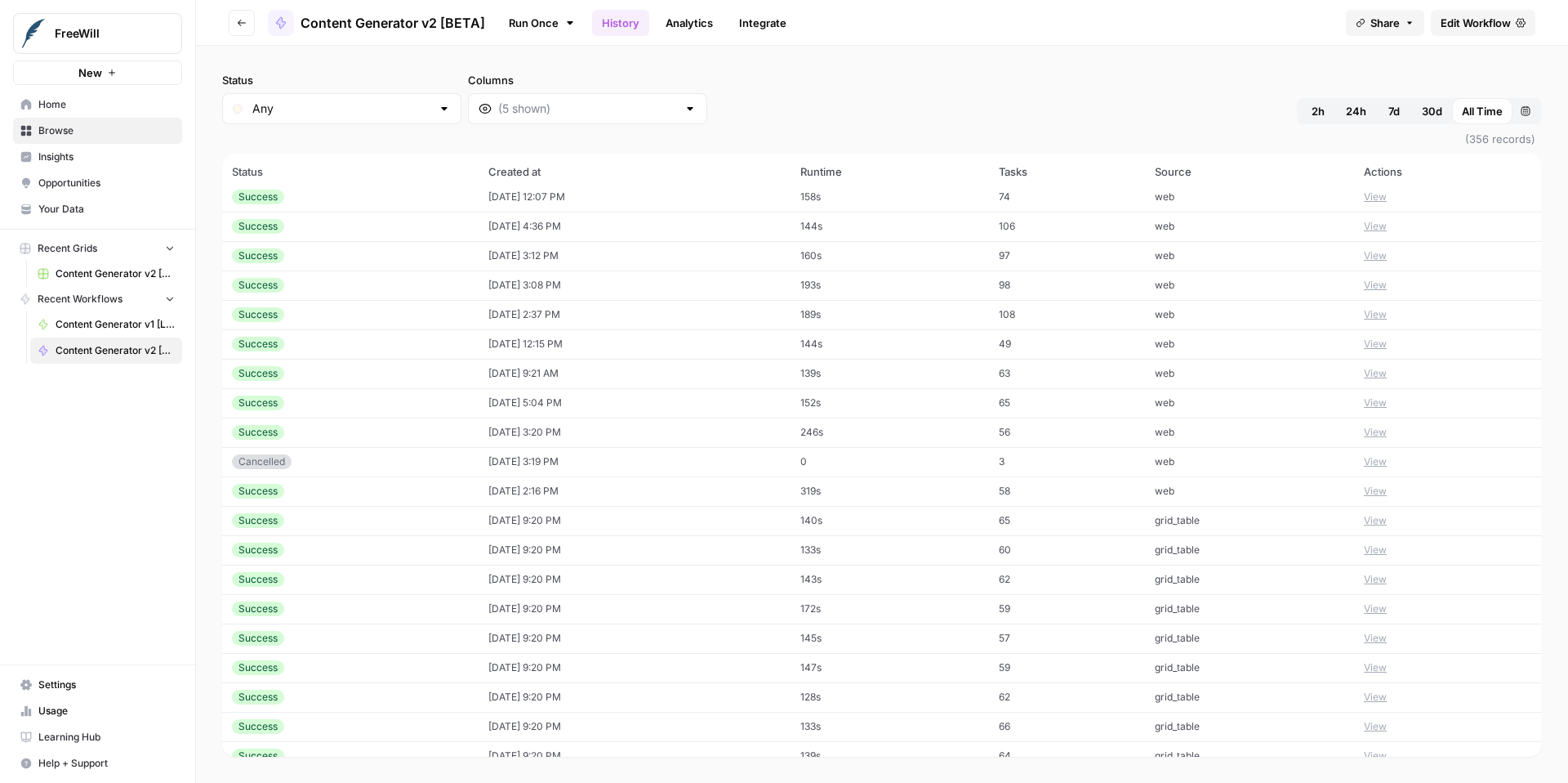
click at [1385, 198] on button "View" at bounding box center [1376, 196] width 23 height 15
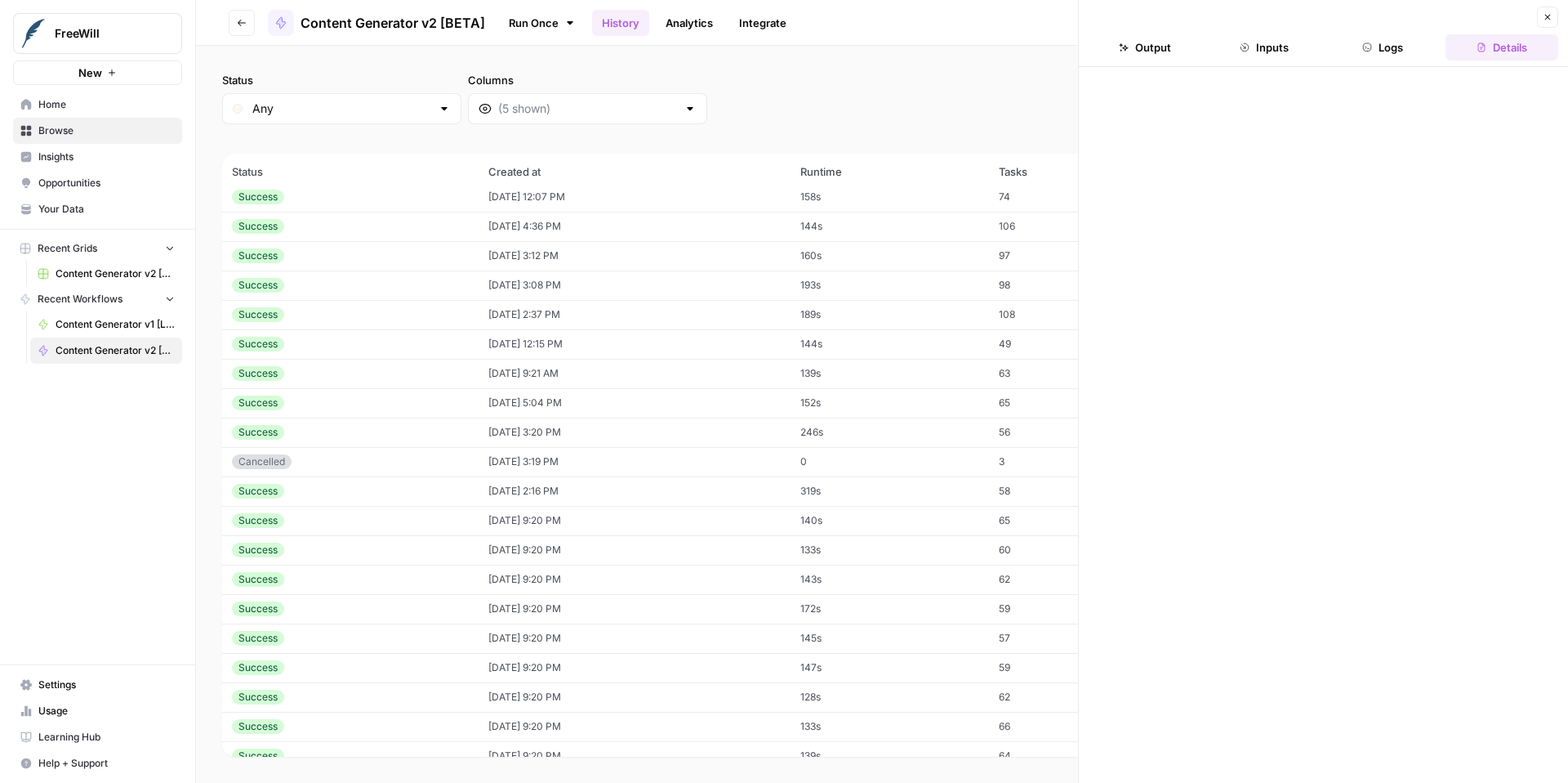
click at [1271, 48] on button "Inputs" at bounding box center [1265, 47] width 113 height 26
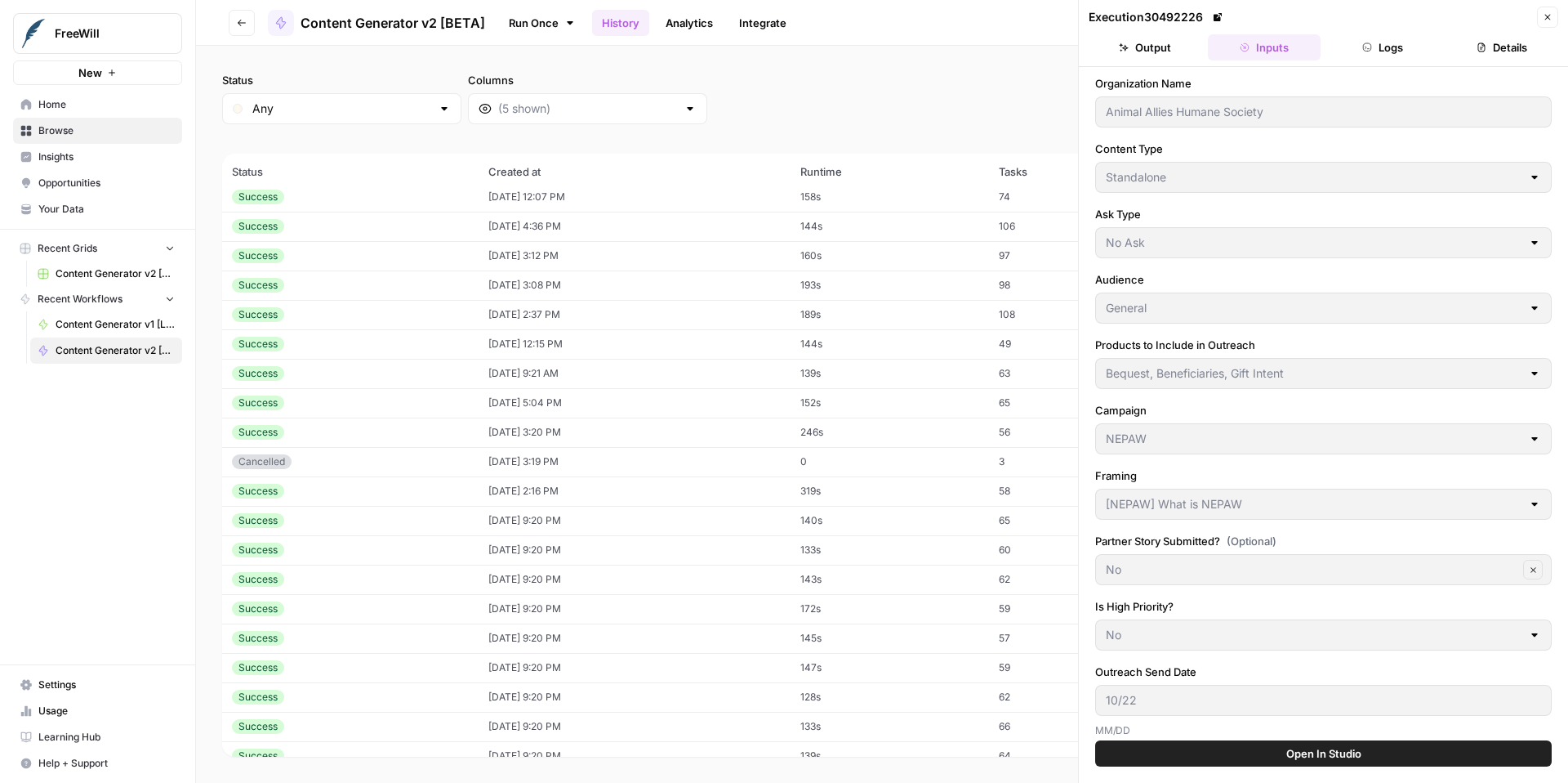
click at [1556, 15] on button "Close" at bounding box center [1548, 18] width 21 height 21
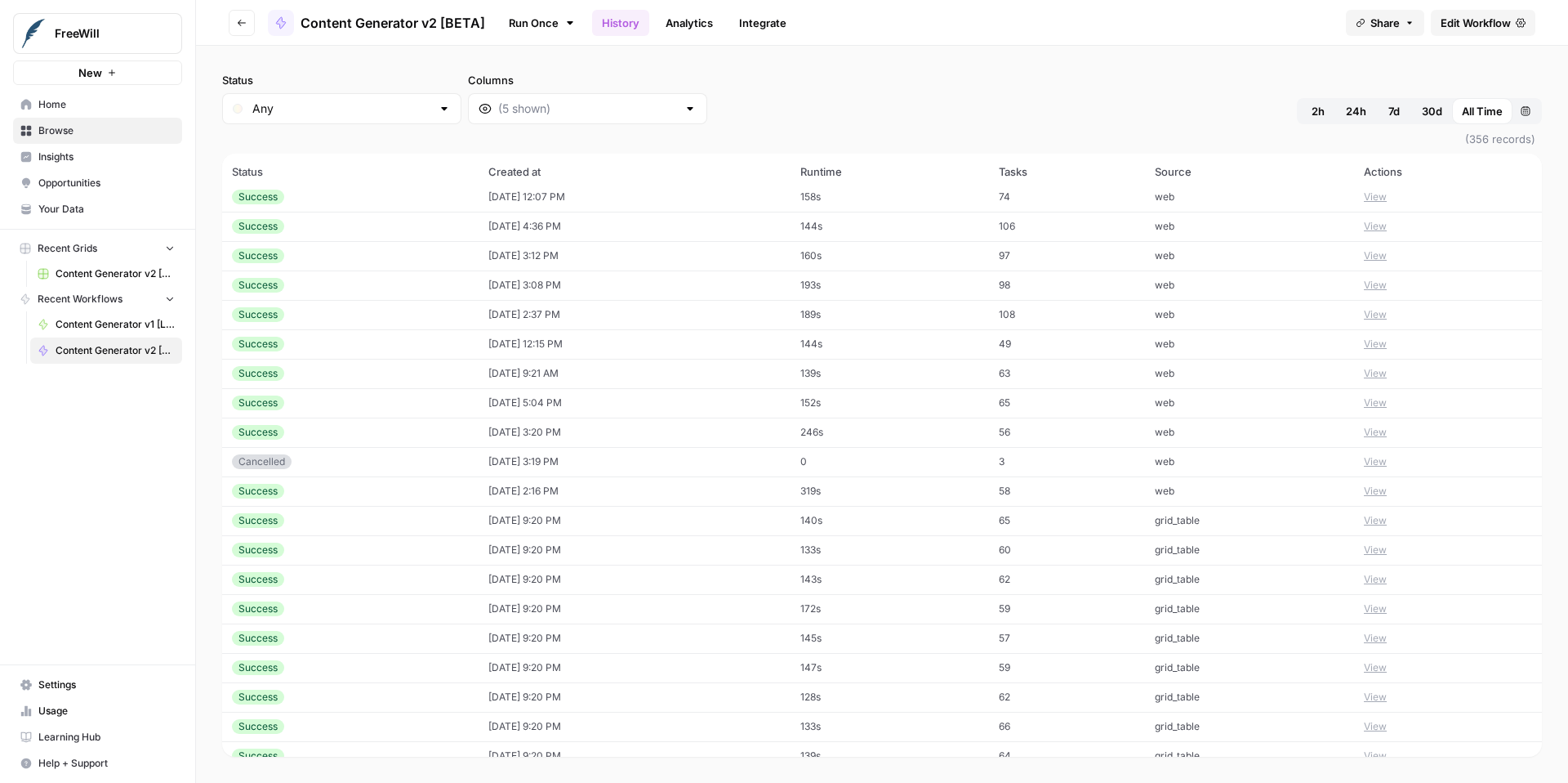
click at [1380, 196] on button "View" at bounding box center [1376, 196] width 23 height 15
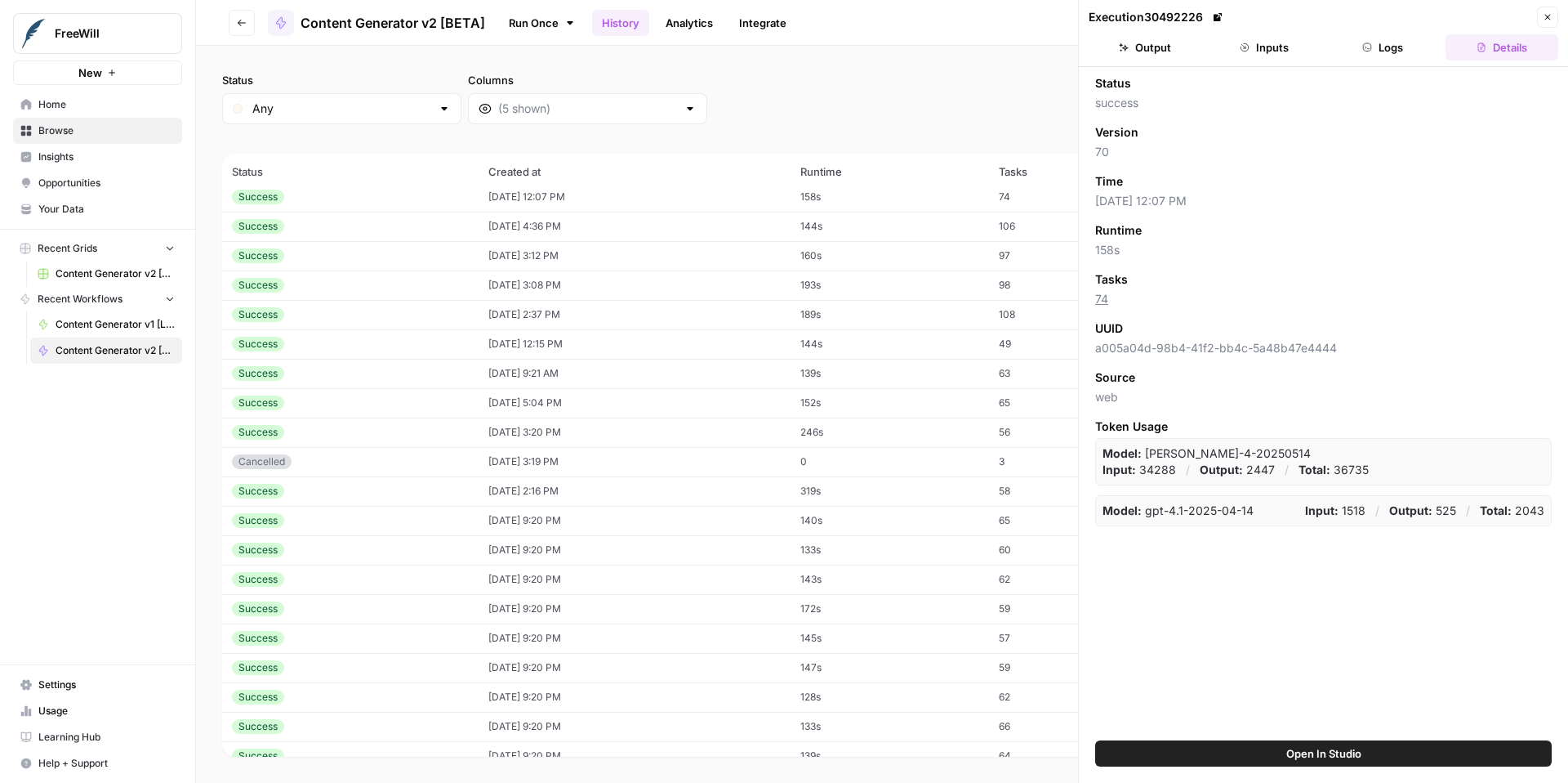
click at [1261, 38] on button "Inputs" at bounding box center [1265, 47] width 113 height 26
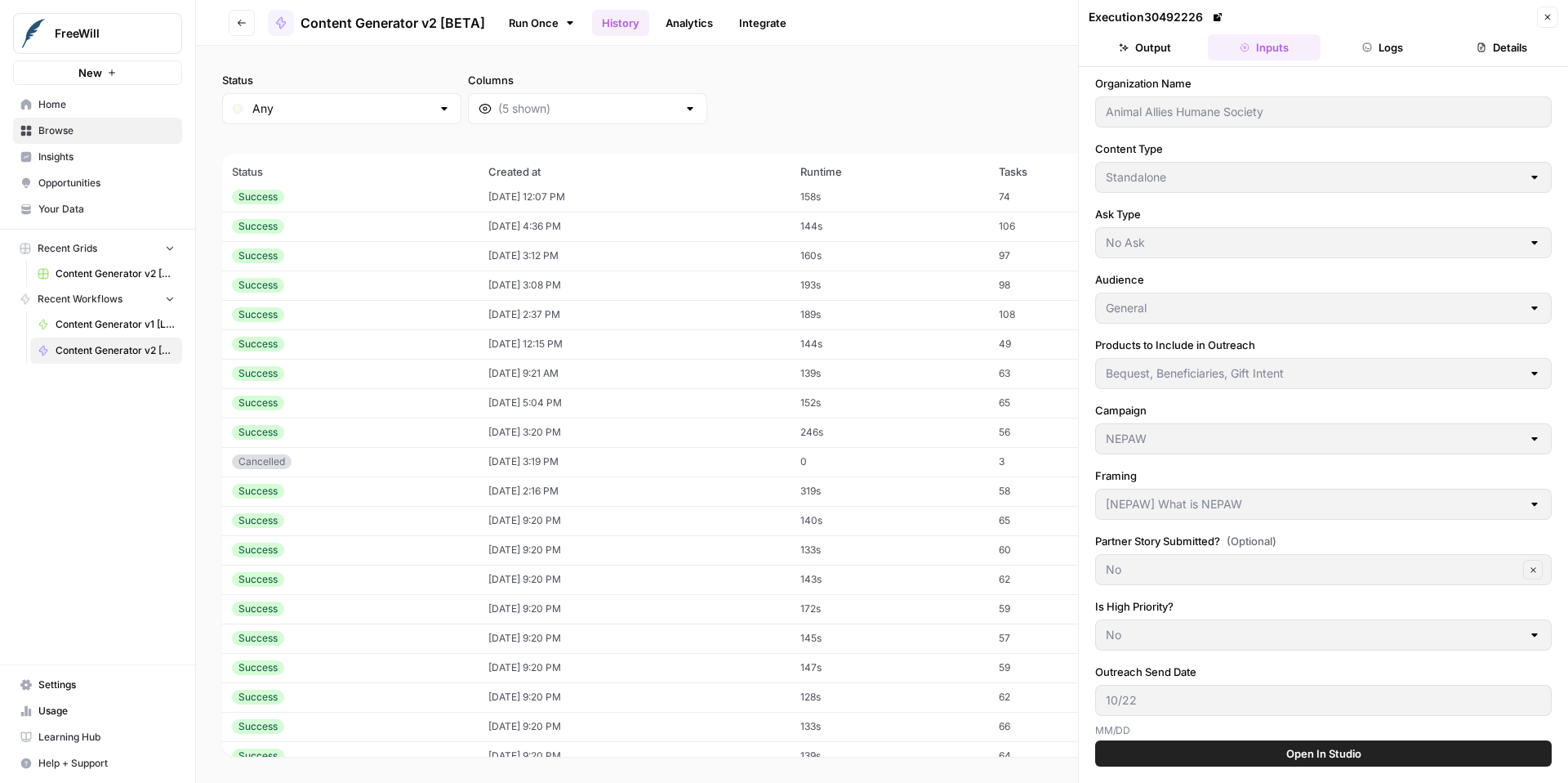
click at [1552, 19] on button "Close" at bounding box center [1548, 18] width 21 height 21
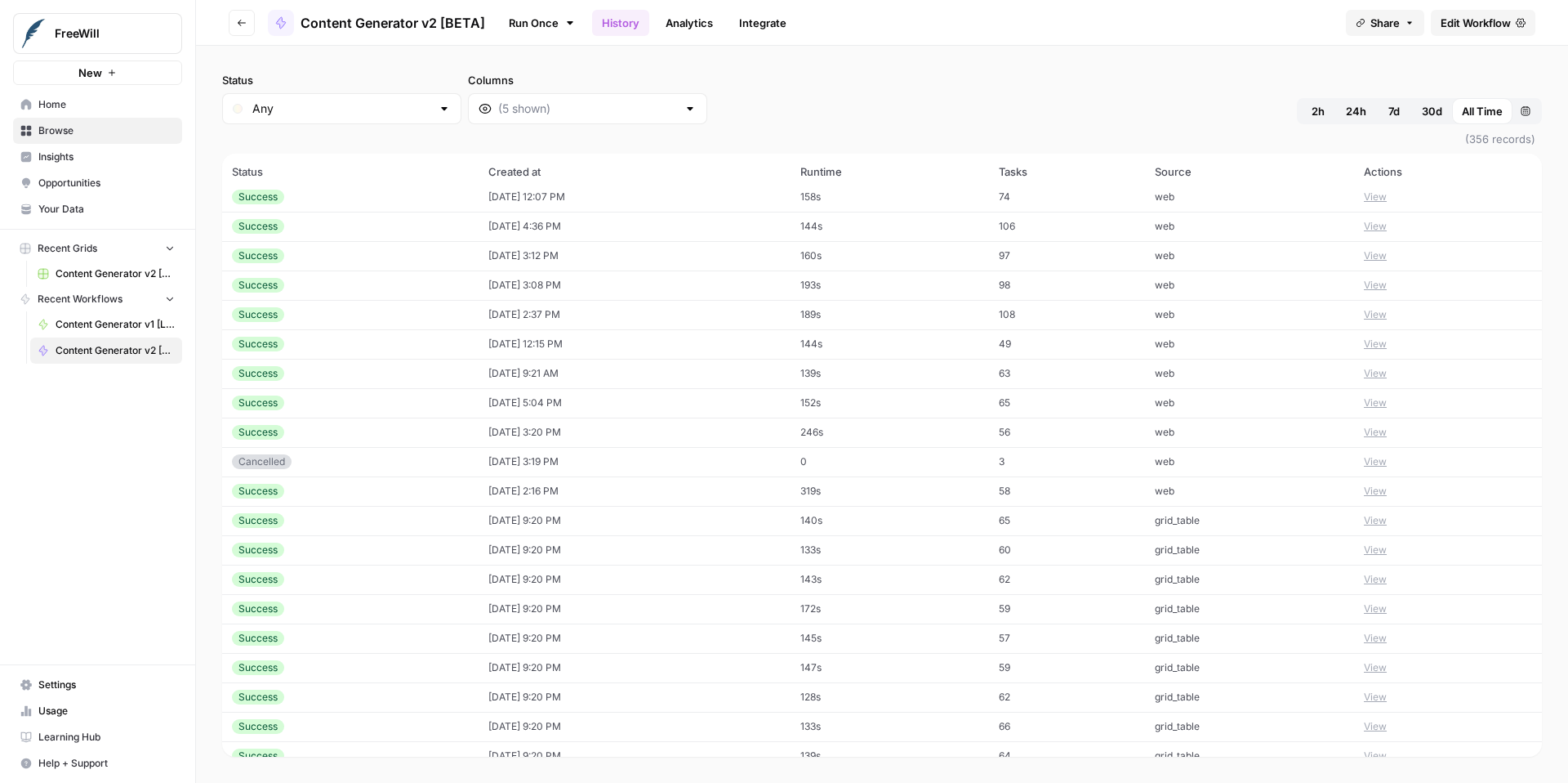
click at [1387, 227] on button "View" at bounding box center [1376, 226] width 23 height 15
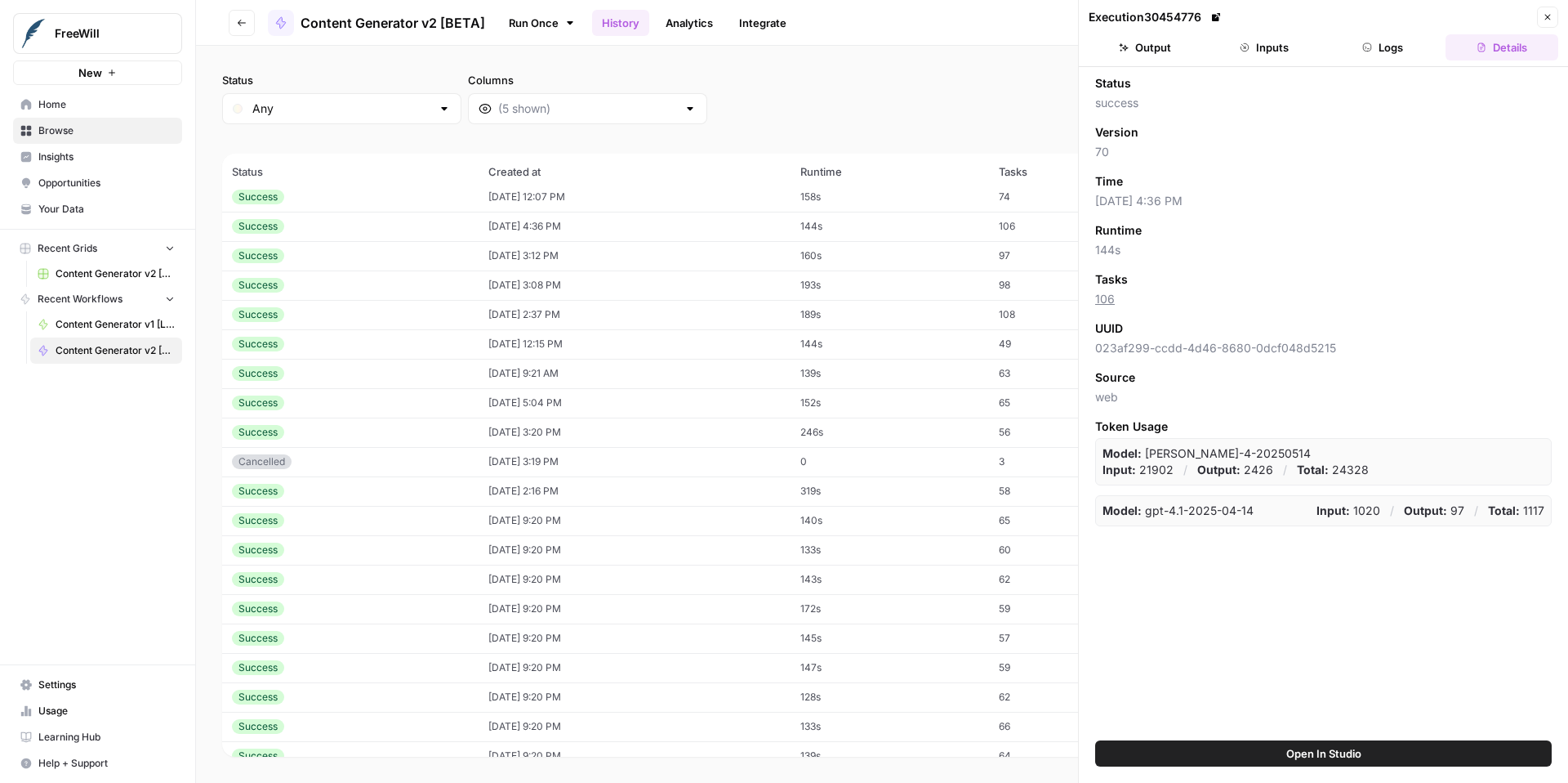
click at [1283, 56] on button "Inputs" at bounding box center [1265, 47] width 113 height 26
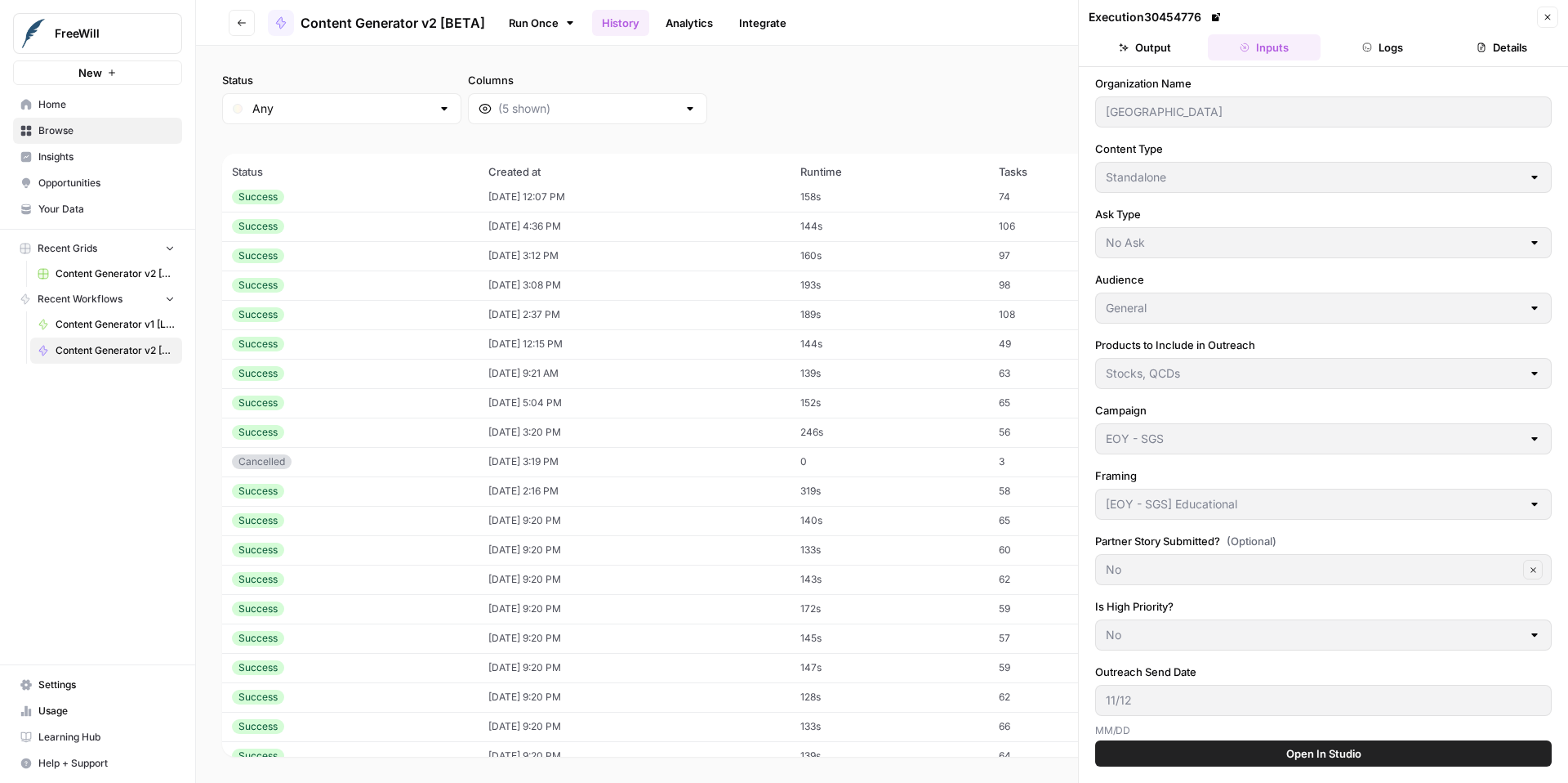
click at [1551, 18] on icon "button" at bounding box center [1548, 18] width 10 height 10
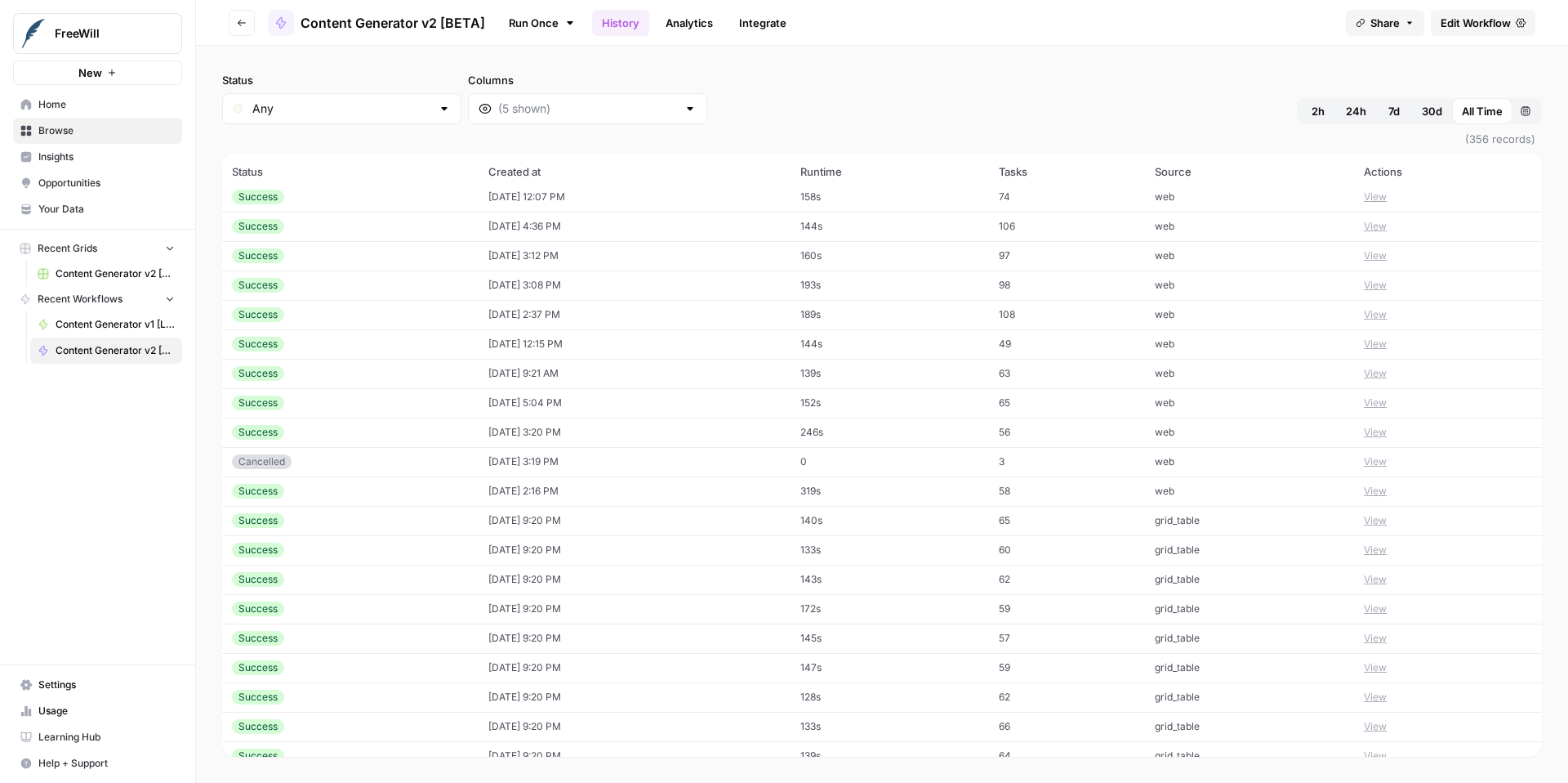
click at [1383, 257] on button "View" at bounding box center [1376, 255] width 23 height 15
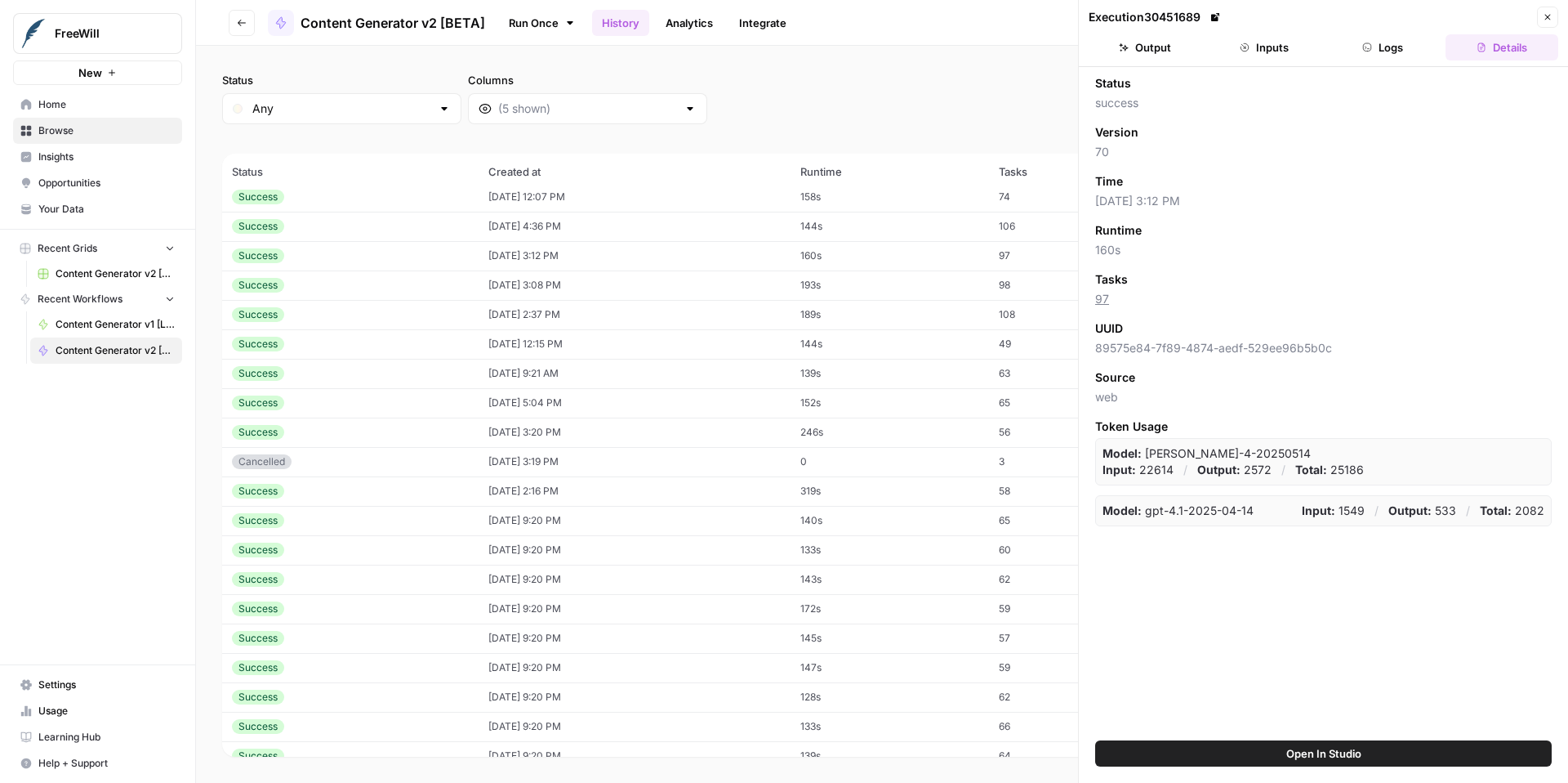
click at [1276, 61] on header "Execution 30451689 Close Output Inputs Logs Details" at bounding box center [1323, 33] width 489 height 67
click at [1270, 52] on button "Inputs" at bounding box center [1265, 47] width 113 height 26
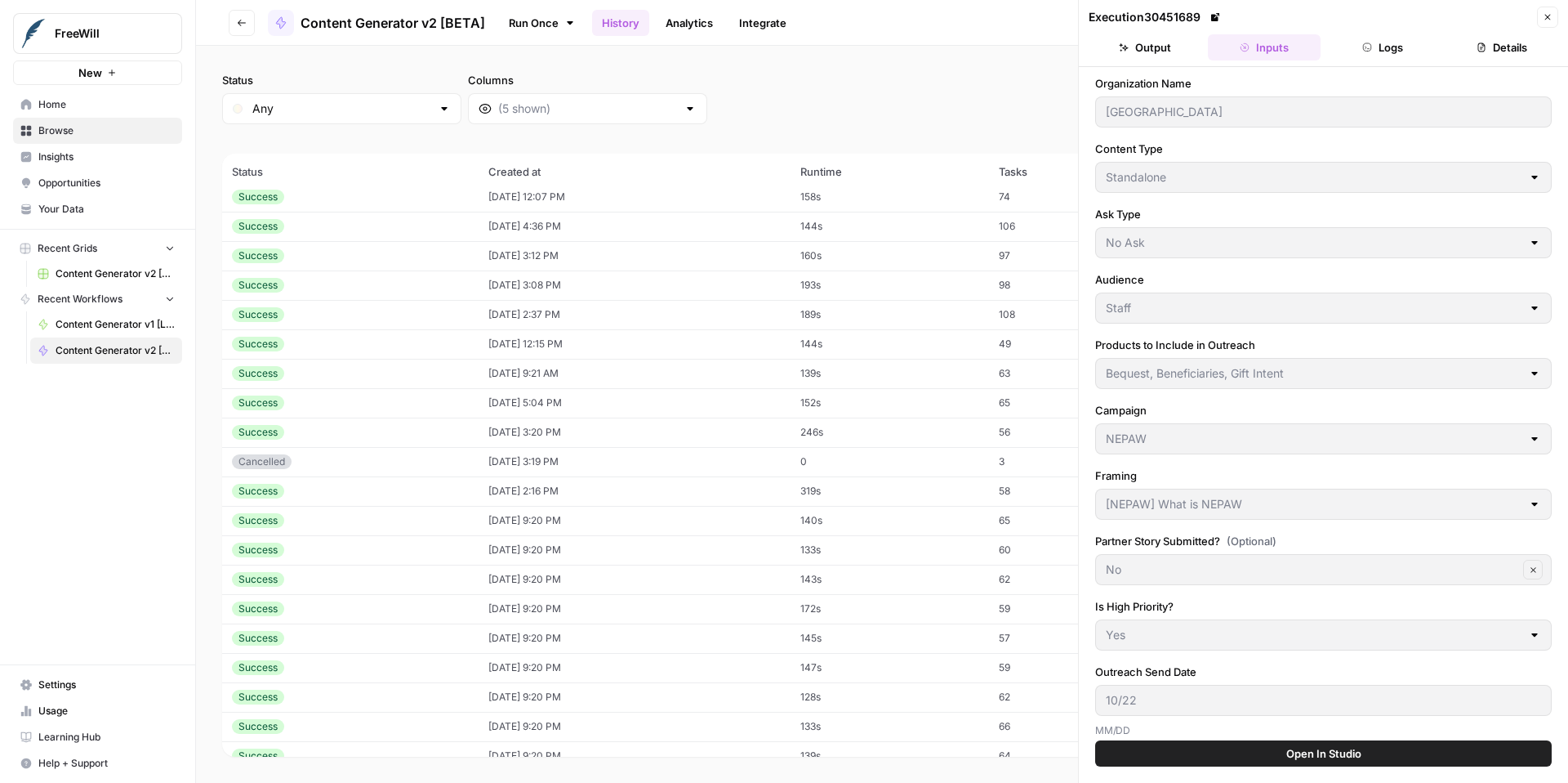
click at [1555, 18] on button "Close" at bounding box center [1548, 18] width 21 height 21
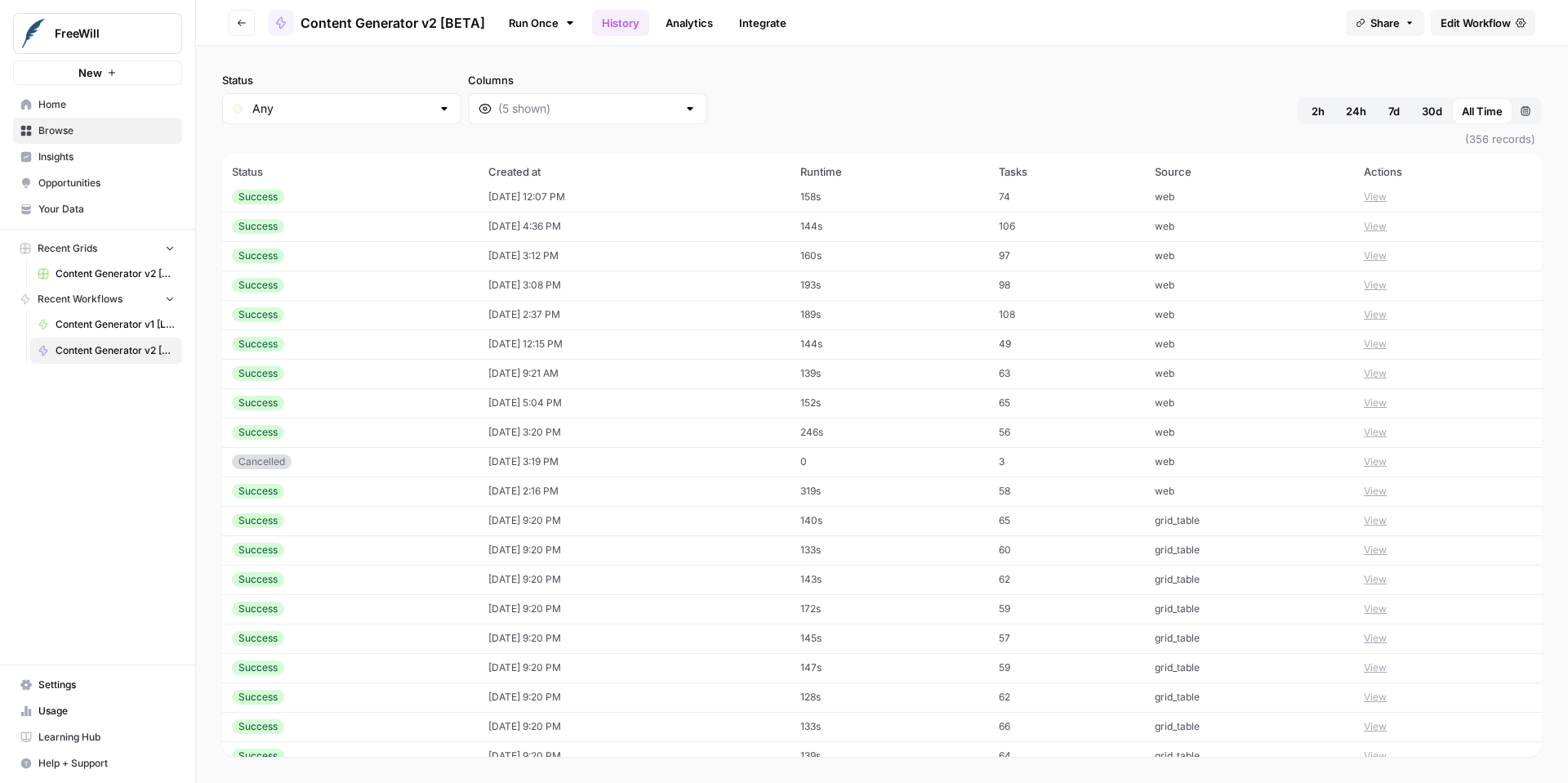
click at [1387, 286] on button "View" at bounding box center [1376, 285] width 23 height 15
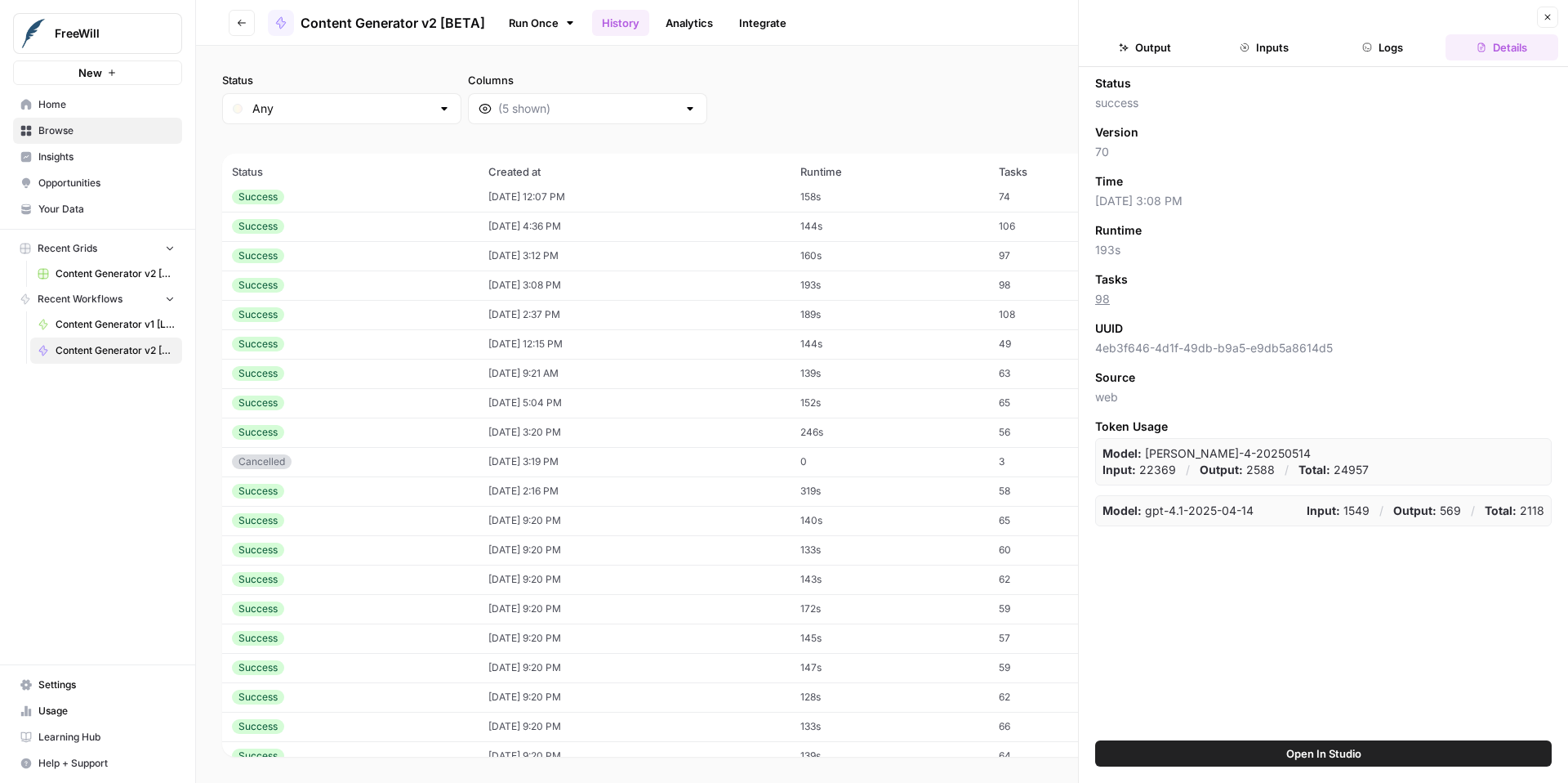
click at [1271, 47] on button "Inputs" at bounding box center [1265, 47] width 113 height 26
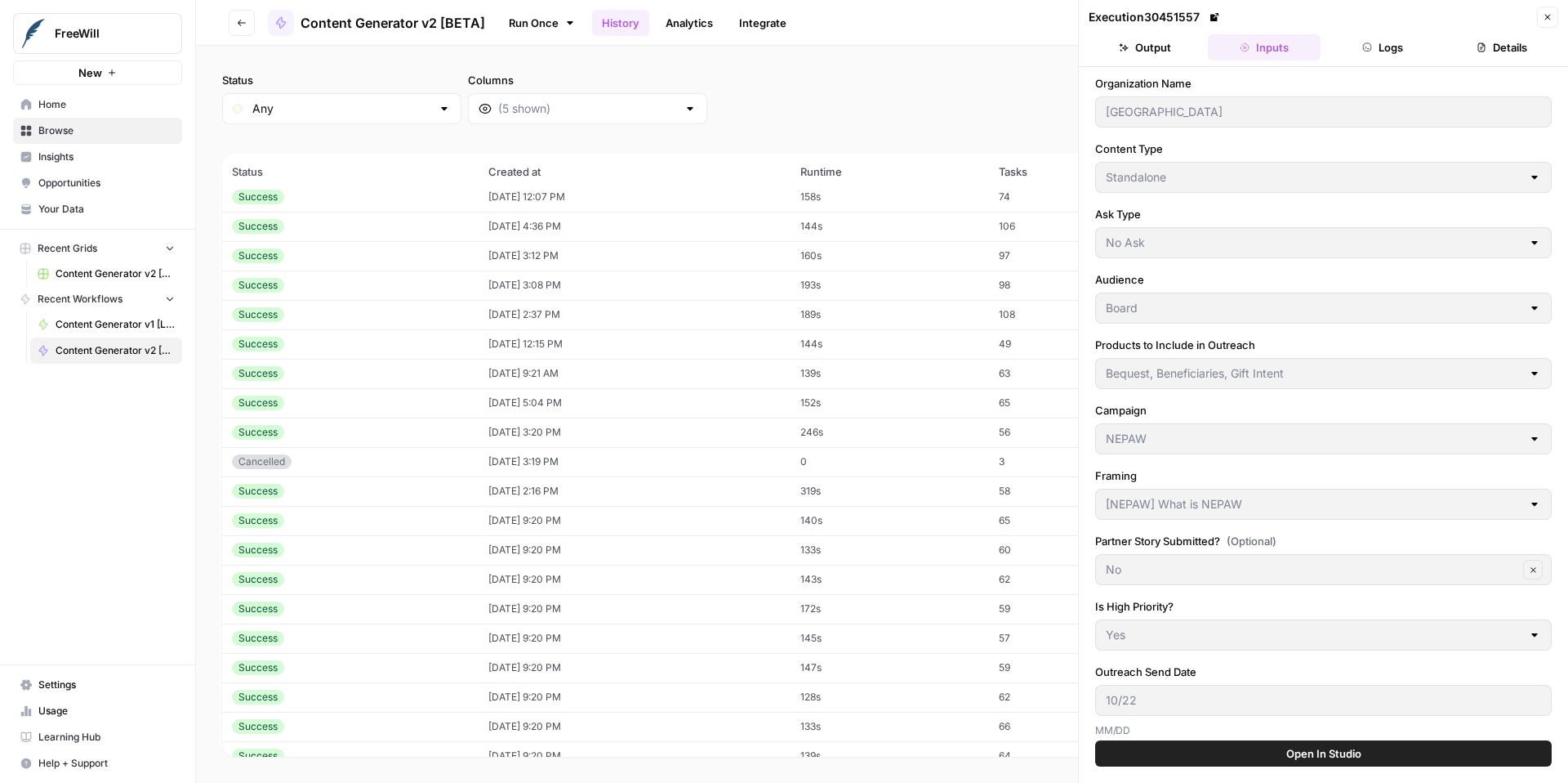
click at [1552, 18] on icon "button" at bounding box center [1548, 18] width 10 height 10
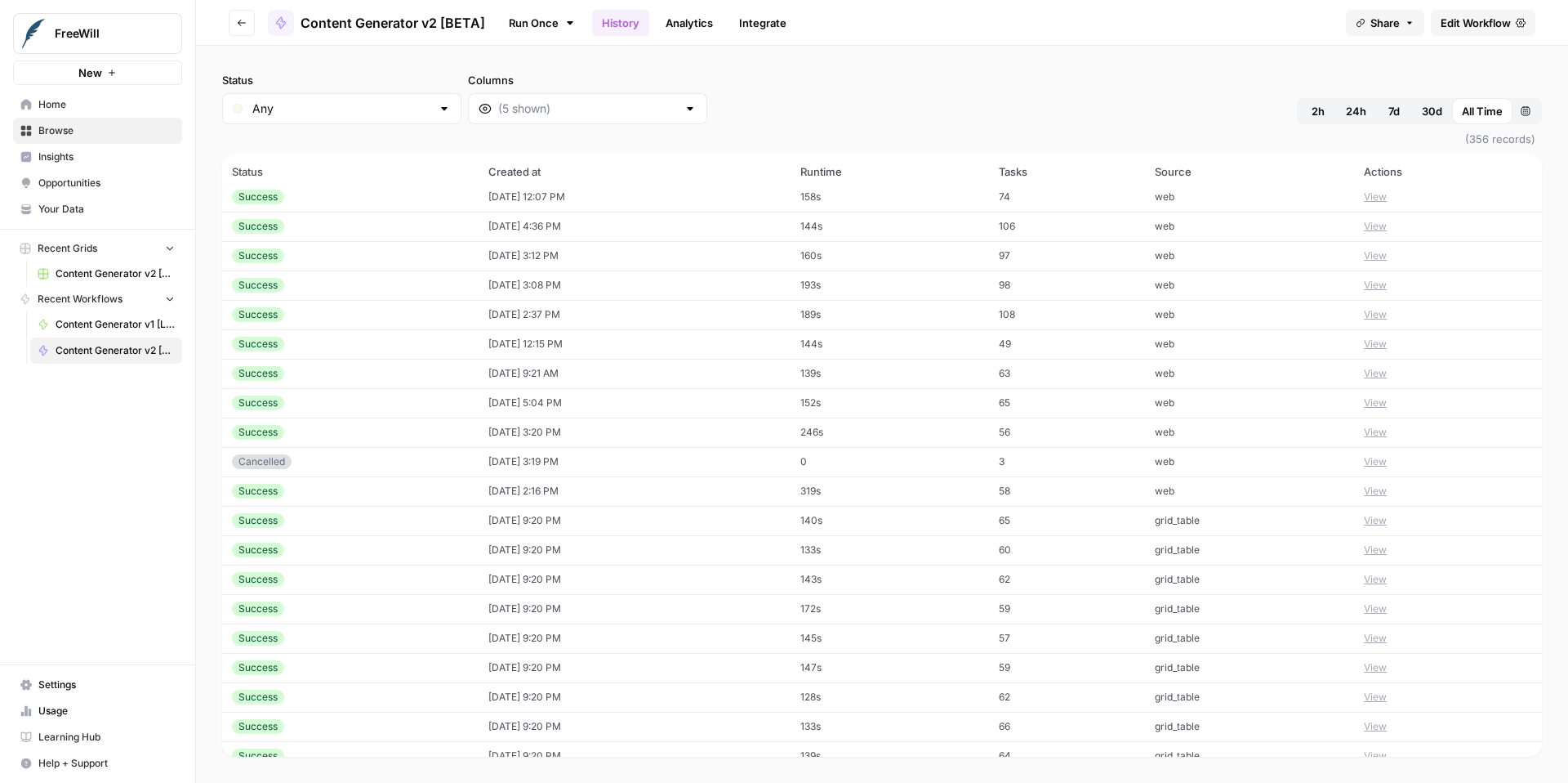
click at [1387, 314] on button "View" at bounding box center [1376, 314] width 23 height 15
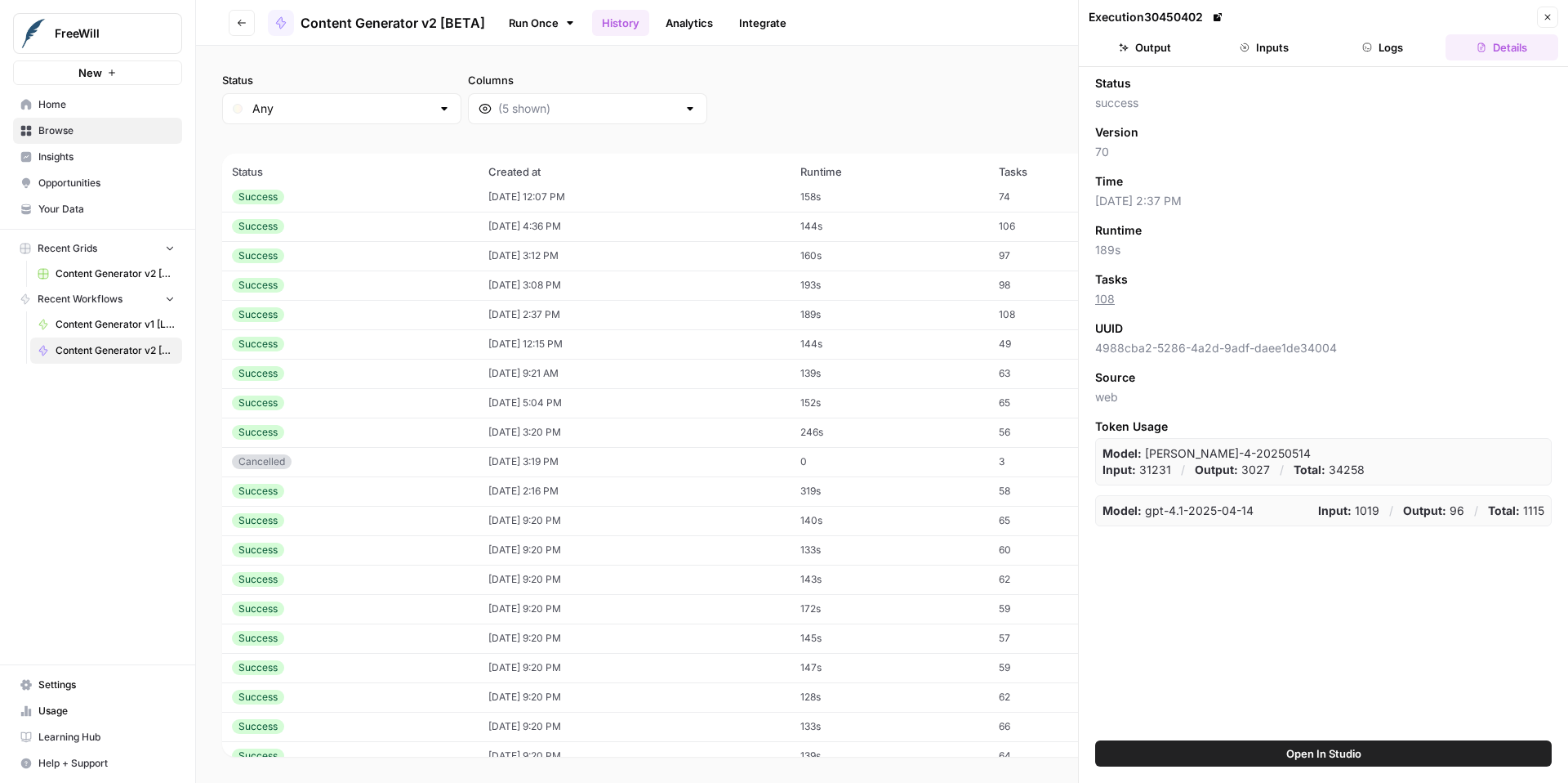
click at [1260, 45] on button "Inputs" at bounding box center [1265, 47] width 113 height 26
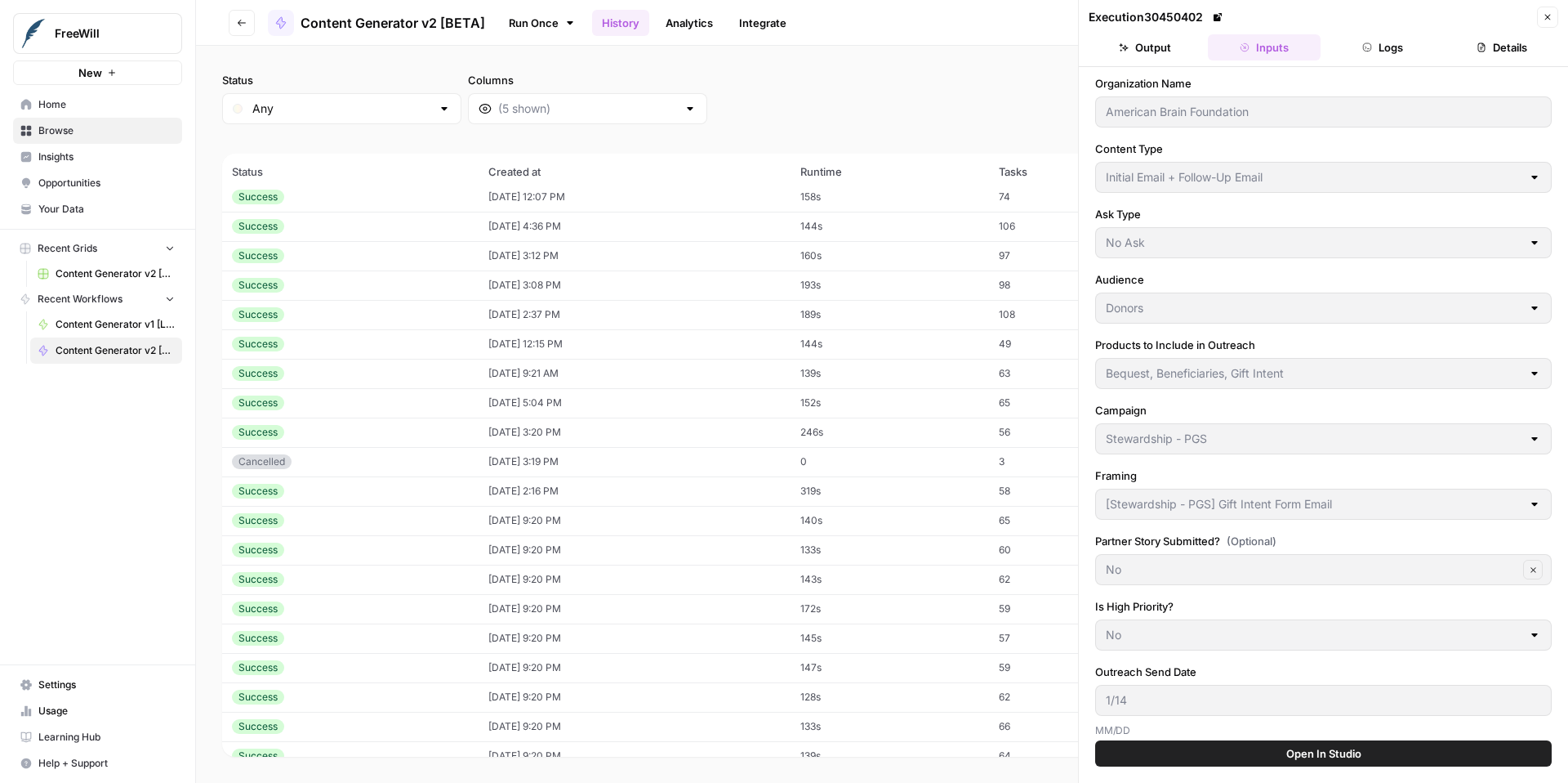
click at [1551, 17] on icon "button" at bounding box center [1548, 18] width 10 height 10
